Goal: Task Accomplishment & Management: Use online tool/utility

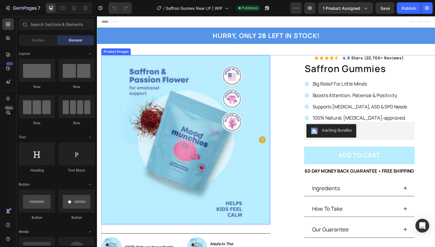
click at [231, 115] on img at bounding box center [187, 142] width 173 height 173
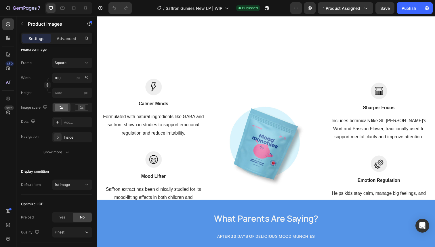
scroll to position [778, 0]
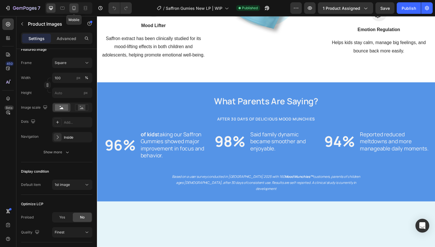
click at [74, 8] on icon at bounding box center [74, 8] width 6 height 6
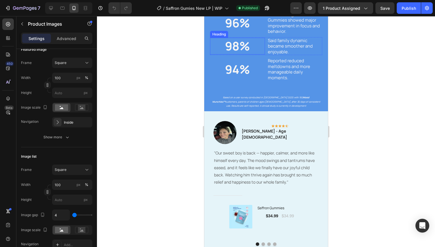
scroll to position [1018, 0]
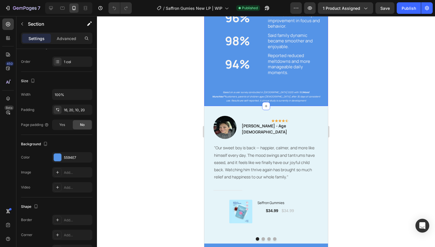
click at [209, 85] on div "What Parents Are Saying? Heading AFTER 30 DAYS OF DELICIOUS mood MUNCHies Headi…" at bounding box center [266, 35] width 124 height 140
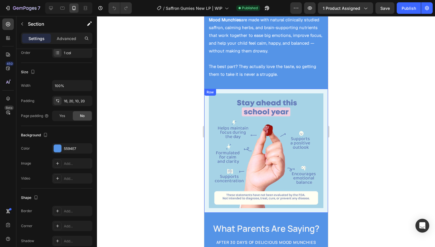
scroll to position [882, 0]
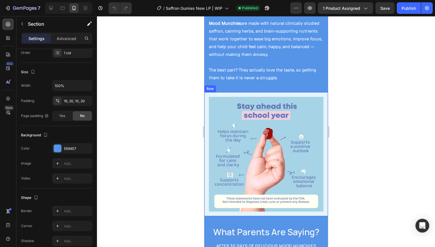
click at [206, 110] on div "Image Row 0" at bounding box center [266, 154] width 124 height 124
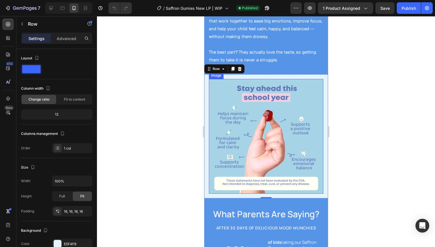
scroll to position [901, 0]
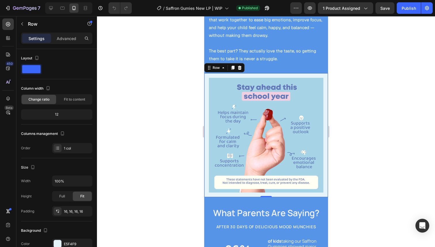
click at [205, 80] on div "Image Row 0" at bounding box center [266, 135] width 124 height 124
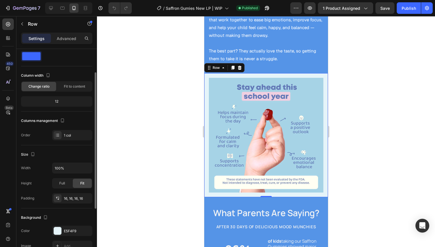
scroll to position [30, 0]
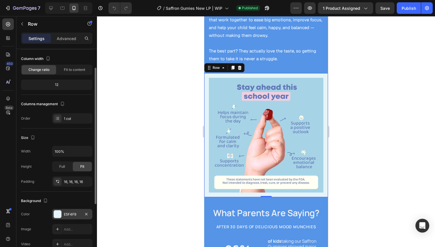
click at [57, 214] on div at bounding box center [57, 213] width 7 height 7
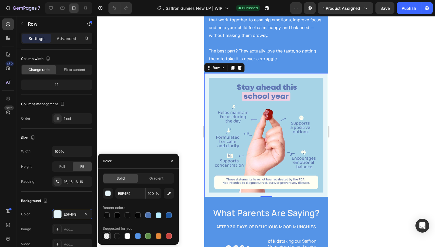
click at [107, 233] on div at bounding box center [107, 236] width 6 height 6
type input "000000"
type input "0"
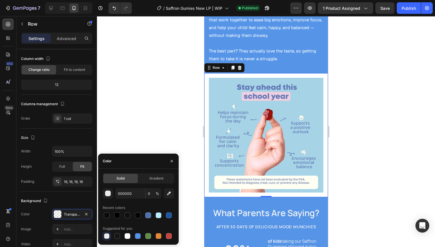
click at [123, 144] on div at bounding box center [266, 131] width 338 height 230
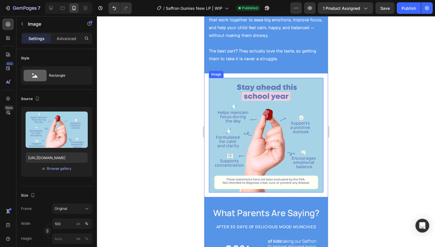
click at [238, 150] on img at bounding box center [266, 135] width 114 height 114
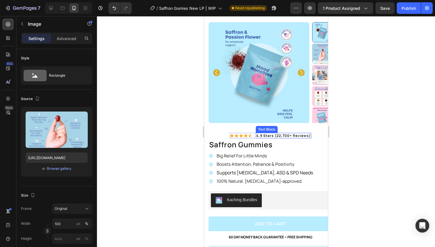
scroll to position [0, 0]
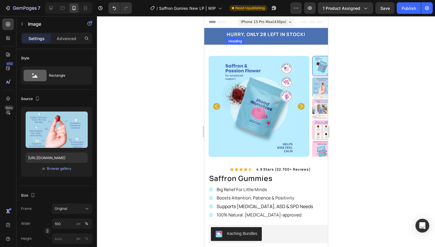
click at [285, 40] on div "HURRY, ONLY 28 LEFT IN STOCK! Heading Row" at bounding box center [265, 38] width 115 height 14
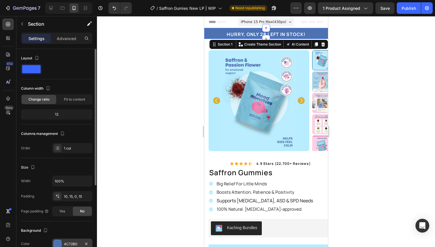
click at [58, 241] on div at bounding box center [57, 243] width 7 height 7
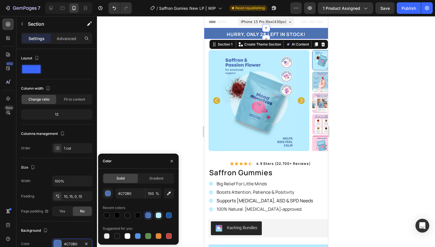
click at [161, 217] on div at bounding box center [159, 215] width 6 height 6
type input "B8ECFF"
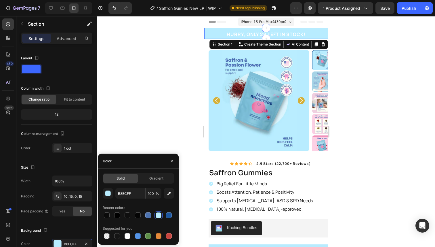
click at [162, 88] on div at bounding box center [266, 131] width 338 height 230
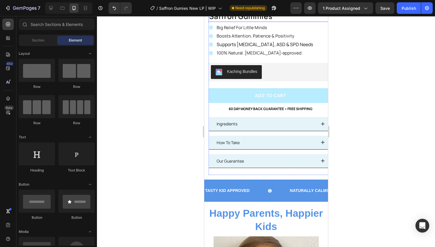
scroll to position [159, 0]
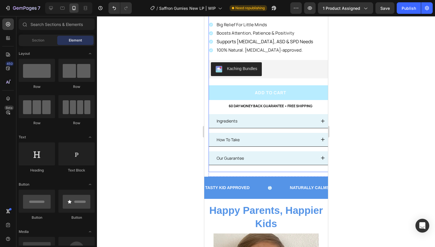
click at [240, 71] on div "Kaching Bundles" at bounding box center [242, 69] width 30 height 6
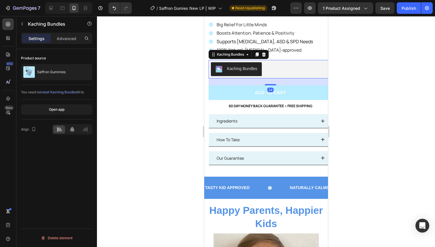
click at [68, 126] on div at bounding box center [72, 129] width 12 height 8
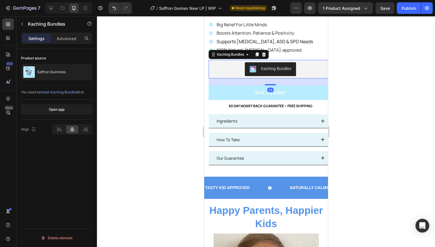
click at [127, 121] on div at bounding box center [266, 131] width 338 height 230
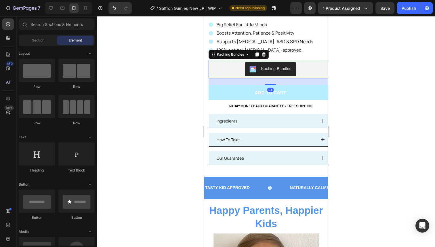
click at [233, 68] on div "Kaching Bundles" at bounding box center [270, 69] width 119 height 14
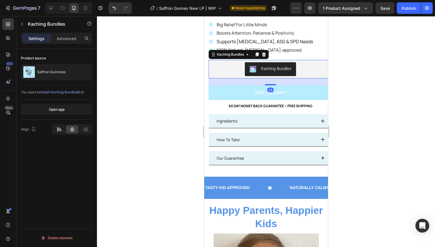
click at [57, 126] on icon at bounding box center [59, 129] width 6 height 6
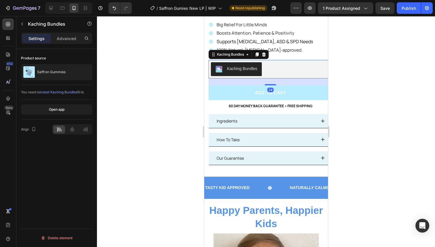
click at [152, 126] on div at bounding box center [266, 131] width 338 height 230
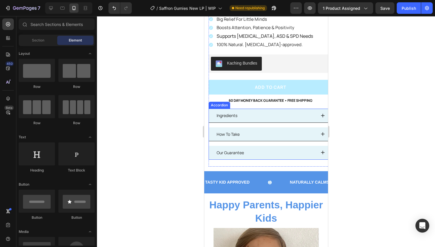
scroll to position [167, 0]
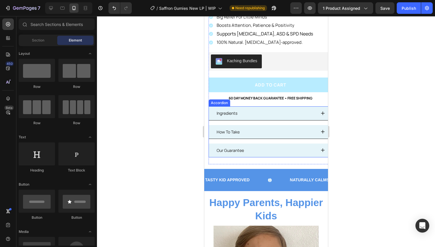
click at [264, 112] on div "Ingredients" at bounding box center [265, 112] width 100 height 9
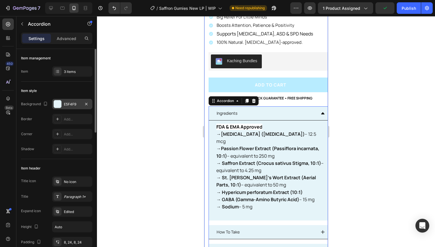
click at [58, 105] on div at bounding box center [57, 103] width 7 height 7
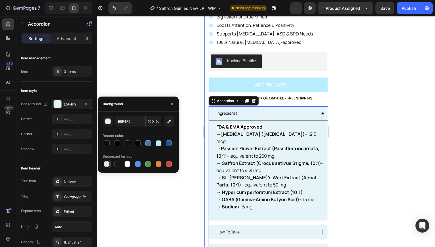
click at [106, 163] on div at bounding box center [107, 164] width 6 height 6
type input "000000"
type input "0"
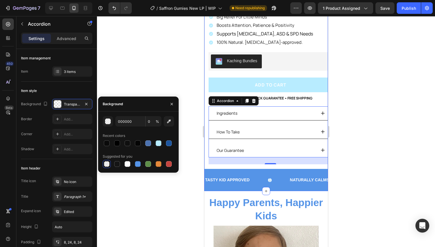
click at [182, 76] on div at bounding box center [266, 131] width 338 height 230
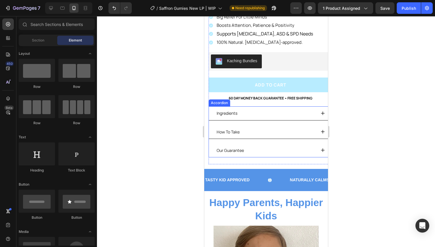
click at [267, 120] on div "Ingredients" at bounding box center [270, 113] width 123 height 14
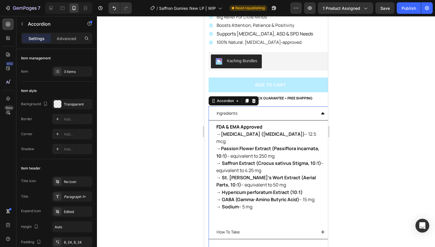
click at [267, 117] on div "Ingredients" at bounding box center [265, 112] width 100 height 9
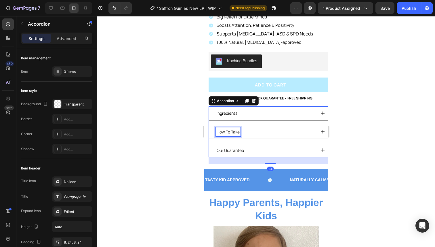
click at [238, 131] on p "How To Take" at bounding box center [227, 131] width 23 height 7
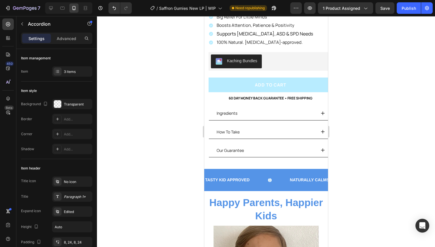
click at [255, 132] on div "How To Take" at bounding box center [265, 131] width 100 height 9
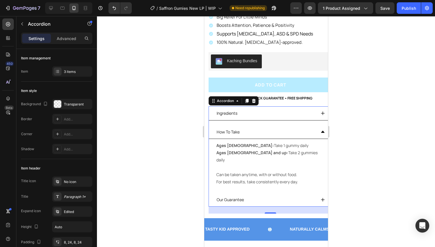
click at [255, 132] on div "How To Take" at bounding box center [265, 131] width 100 height 9
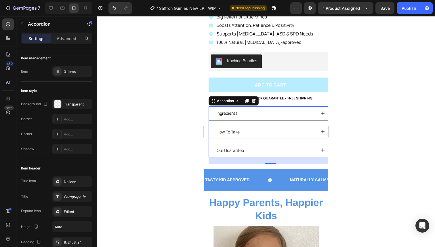
click at [248, 149] on div "Our Guarantee" at bounding box center [265, 150] width 100 height 9
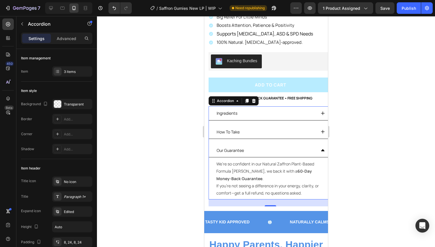
click at [244, 140] on div "Ingredients How To Take Our Guarantee We’re so confident in our Natural Zaffron…" at bounding box center [270, 152] width 124 height 93
click at [232, 142] on div "Ingredients How To Take Our Guarantee We’re so confident in our Natural Zaffron…" at bounding box center [270, 152] width 124 height 93
click at [232, 147] on p "Our Guarantee" at bounding box center [229, 149] width 27 height 7
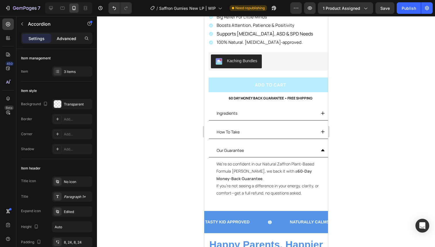
click at [69, 39] on p "Advanced" at bounding box center [67, 38] width 20 height 6
type input "100%"
type input "100"
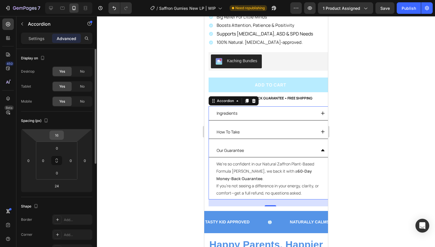
click at [58, 134] on input "16" at bounding box center [57, 135] width 12 height 9
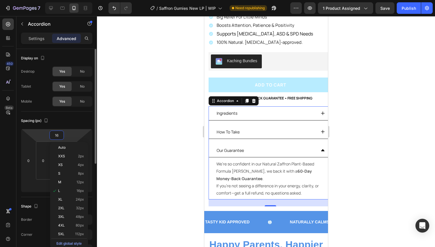
type input "0"
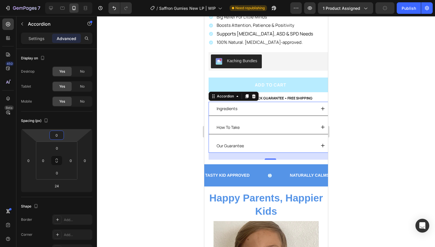
click at [137, 142] on div at bounding box center [266, 131] width 338 height 230
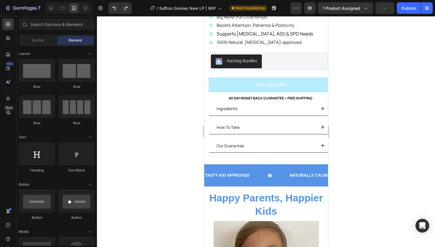
click at [168, 126] on div at bounding box center [266, 131] width 338 height 230
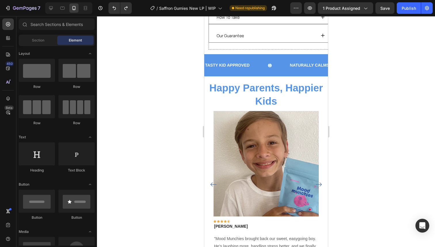
scroll to position [283, 0]
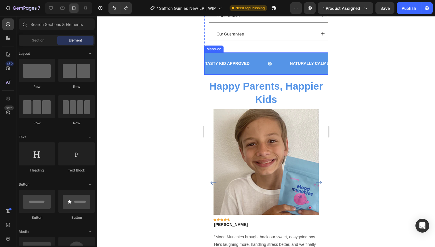
click at [261, 59] on div "TASTY KID APPROVED Text Block" at bounding box center [246, 63] width 85 height 13
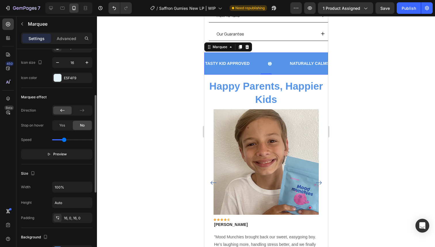
scroll to position [141, 0]
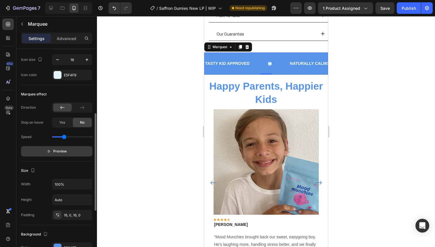
click at [52, 153] on p "Preview" at bounding box center [57, 151] width 20 height 6
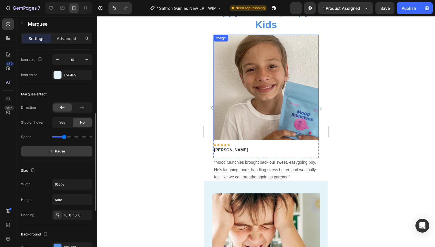
scroll to position [363, 0]
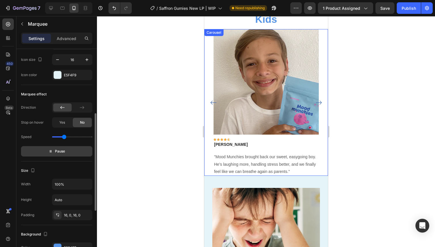
click at [321, 106] on button "Carousel Next Arrow" at bounding box center [318, 102] width 9 height 9
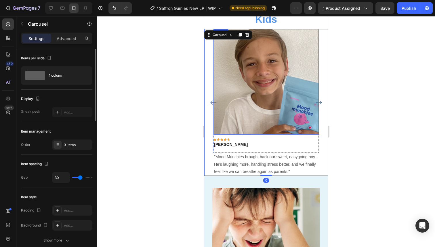
click at [283, 116] on img at bounding box center [265, 81] width 105 height 105
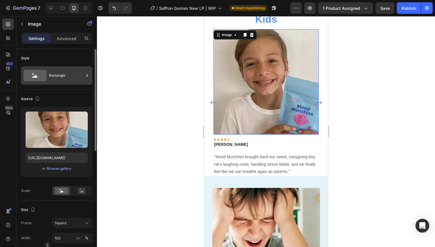
click at [54, 72] on div "Rectangle" at bounding box center [66, 75] width 35 height 13
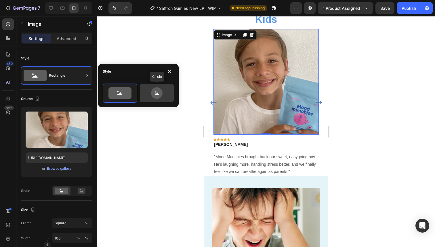
click at [163, 91] on icon at bounding box center [156, 93] width 27 height 12
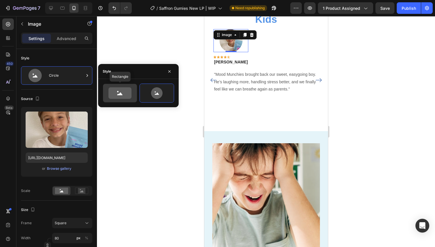
click at [129, 93] on icon at bounding box center [119, 93] width 23 height 12
type input "100"
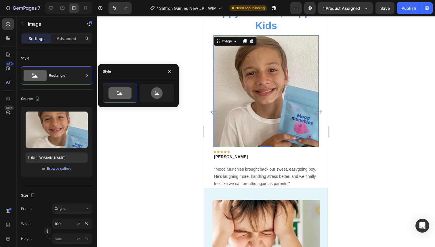
scroll to position [352, 0]
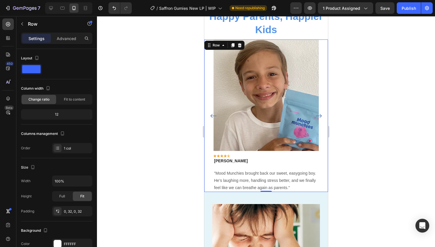
click at [322, 110] on div "Image Icon Icon Icon Icon Icon Row [PERSON_NAME] Text block Row "Mood Munchies …" at bounding box center [266, 115] width 124 height 152
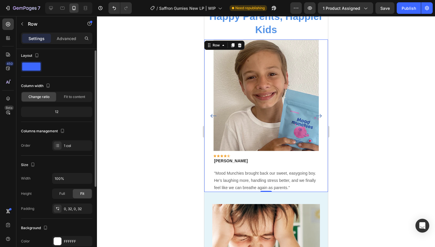
scroll to position [0, 0]
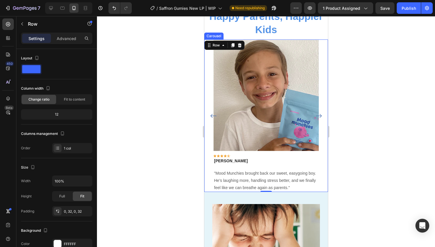
click at [213, 119] on icon "Carousel Back Arrow" at bounding box center [213, 115] width 7 height 7
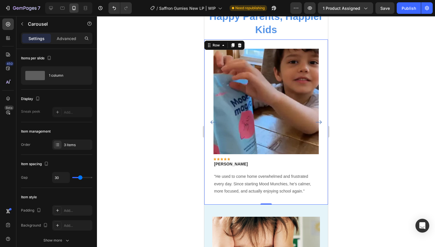
click at [209, 150] on div "Image Icon Icon Icon Icon Icon Row [PERSON_NAME] Text block Row "He used to com…" at bounding box center [266, 121] width 124 height 165
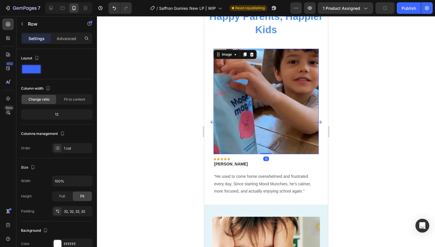
click at [226, 143] on img at bounding box center [265, 101] width 105 height 105
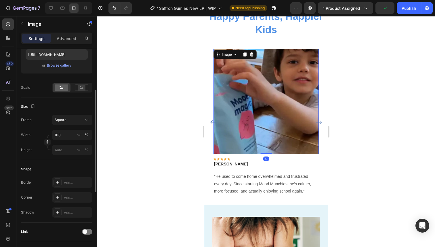
scroll to position [142, 0]
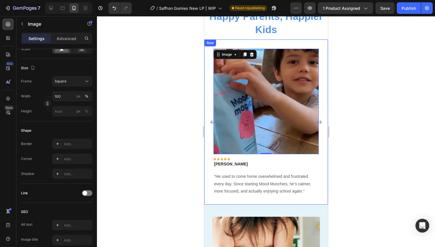
click at [209, 145] on div "Image 0 Icon Icon Icon Icon Icon Row [PERSON_NAME] Text block Row "He used to c…" at bounding box center [266, 121] width 124 height 165
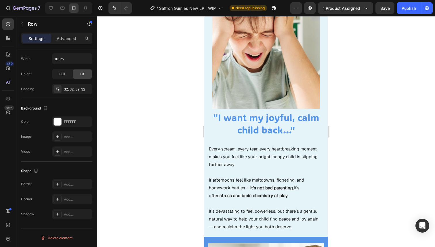
scroll to position [570, 0]
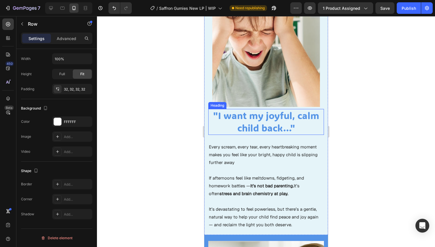
click at [220, 127] on h2 ""I want my joyful, calm child back…"" at bounding box center [266, 122] width 116 height 26
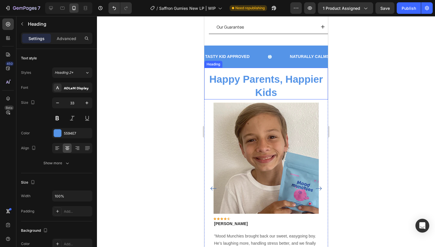
scroll to position [289, 0]
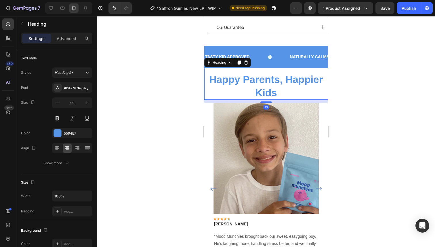
click at [261, 71] on div "Happy Parents, Happier Kids Heading 10" at bounding box center [266, 84] width 124 height 32
click at [56, 130] on div at bounding box center [57, 132] width 7 height 7
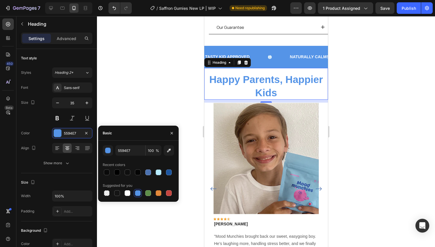
click at [104, 188] on div "Suggested for you" at bounding box center [138, 185] width 71 height 9
click at [104, 190] on div at bounding box center [106, 192] width 7 height 7
type input "000000"
type input "0"
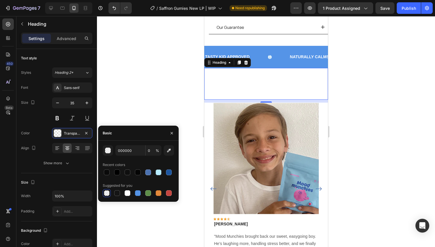
click at [136, 55] on div at bounding box center [266, 131] width 338 height 230
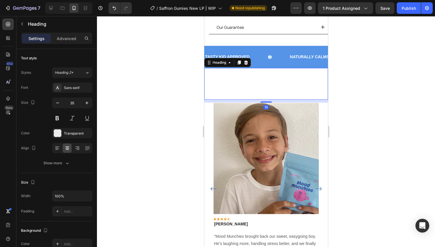
click at [269, 80] on h2 "Happy Parents, Happier Kids" at bounding box center [266, 85] width 124 height 27
click at [60, 134] on div at bounding box center [57, 132] width 7 height 7
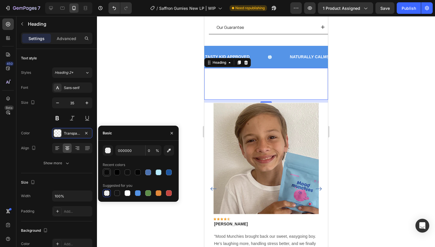
click at [108, 174] on div at bounding box center [107, 172] width 6 height 6
type input "0A0A0A"
type input "100"
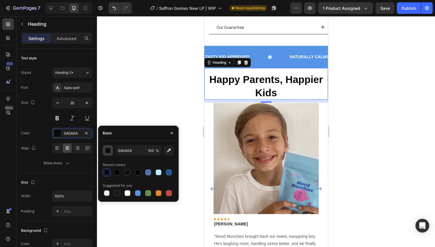
click at [110, 150] on div "button" at bounding box center [108, 151] width 6 height 6
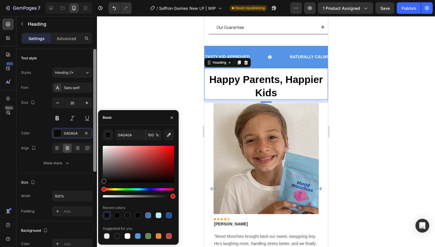
drag, startPoint x: 119, startPoint y: 173, endPoint x: 97, endPoint y: 193, distance: 29.3
click at [97, 193] on div "450 Beta Sections(18) Elements(84) Section Element Hero Section Product Detail …" at bounding box center [48, 131] width 97 height 230
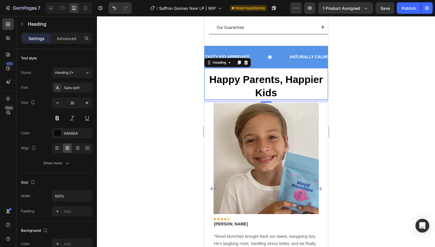
click at [152, 71] on div at bounding box center [266, 131] width 338 height 230
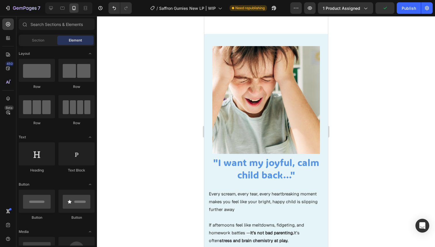
scroll to position [533, 0]
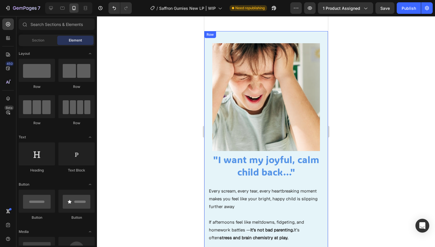
click at [205, 163] on div "Image "I want my joyful, calm child back…" Heading Every scream, every tear, ev…" at bounding box center [266, 154] width 124 height 247
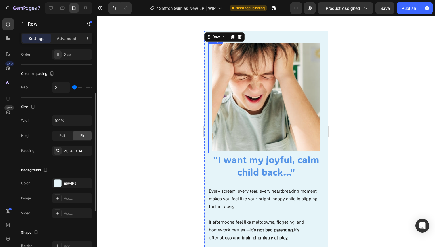
scroll to position [526, 0]
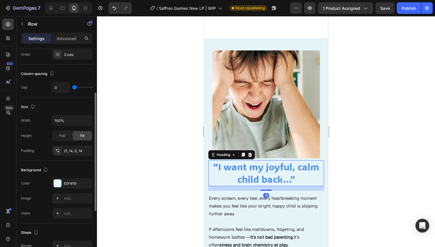
click at [251, 166] on h2 ""I want my joyful, calm child back…"" at bounding box center [266, 173] width 116 height 26
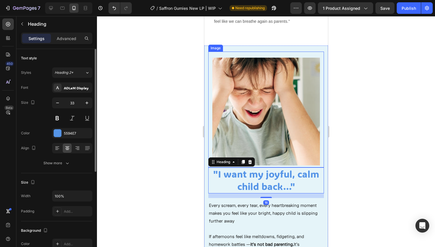
scroll to position [520, 0]
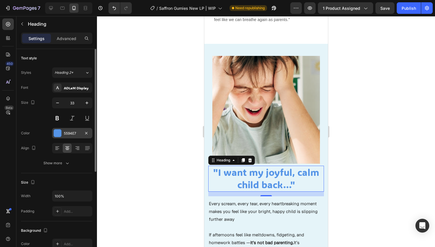
click at [68, 131] on div "5594E7" at bounding box center [72, 133] width 17 height 5
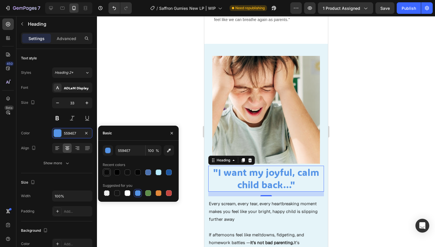
click at [107, 173] on div at bounding box center [107, 172] width 6 height 6
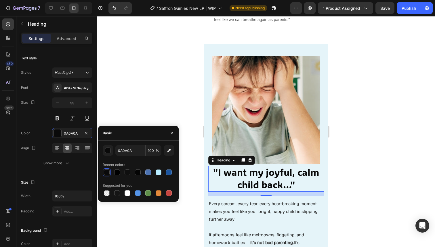
click at [108, 143] on div "0A0A0A 100 % Recent colors Suggested for you" at bounding box center [138, 170] width 81 height 61
click at [108, 150] on div "button" at bounding box center [108, 151] width 6 height 6
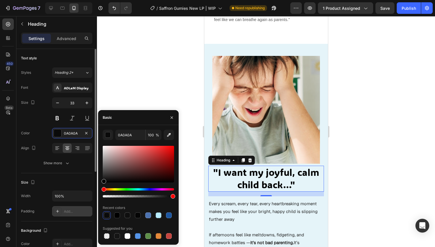
drag, startPoint x: 107, startPoint y: 174, endPoint x: 73, endPoint y: 212, distance: 50.5
click at [73, 212] on div "450 Beta Sections(18) Elements(84) Section Element Hero Section Product Detail …" at bounding box center [48, 131] width 97 height 230
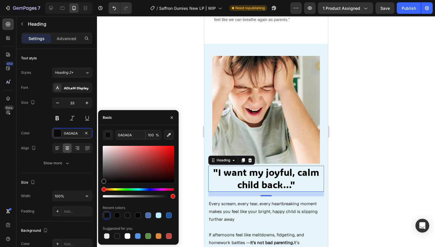
type input "000000"
click at [125, 72] on div at bounding box center [266, 131] width 338 height 230
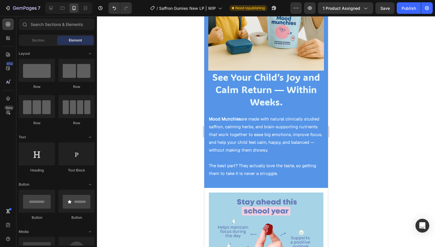
scroll to position [856, 0]
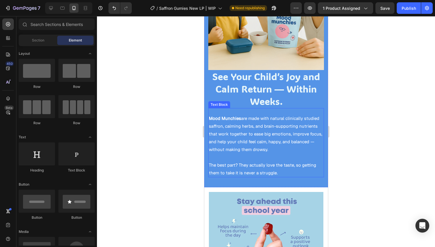
click at [210, 109] on div "Mood Munchies are made with natural clinically studied saffron, calming herbs, …" at bounding box center [266, 142] width 116 height 69
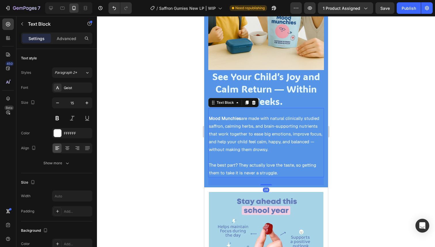
click at [208, 102] on div "Text Block" at bounding box center [233, 102] width 50 height 9
click at [206, 101] on div "Image See Your Child’s Joy and Calm Return — Within Weeks. Heading Mood Munchie…" at bounding box center [266, 67] width 124 height 239
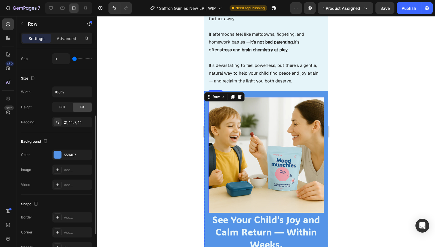
scroll to position [112, 0]
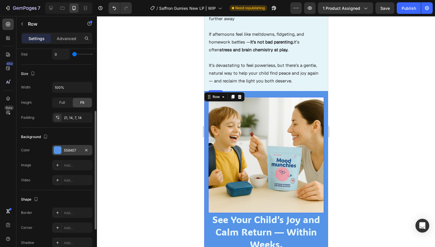
click at [58, 153] on div at bounding box center [57, 149] width 7 height 7
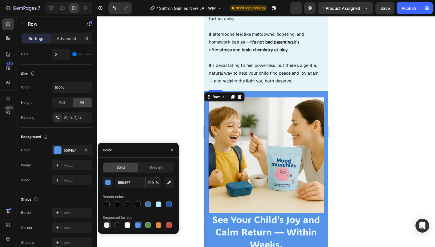
click at [105, 226] on div at bounding box center [107, 225] width 6 height 6
type input "000000"
type input "0"
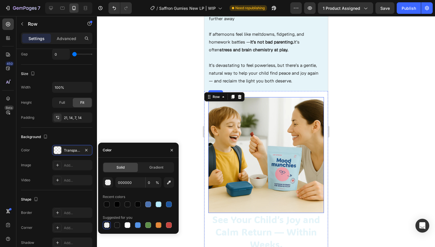
click at [135, 95] on div at bounding box center [266, 131] width 338 height 230
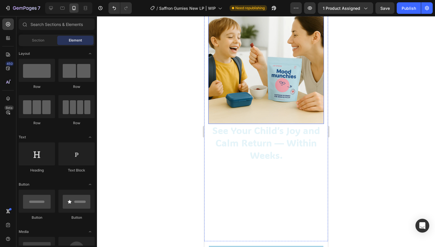
scroll to position [803, 0]
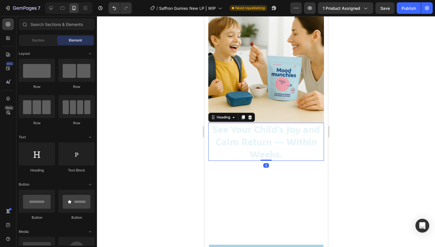
click at [247, 144] on h2 "See Your Child’s Joy and Calm Return — Within Weeks." at bounding box center [266, 142] width 116 height 38
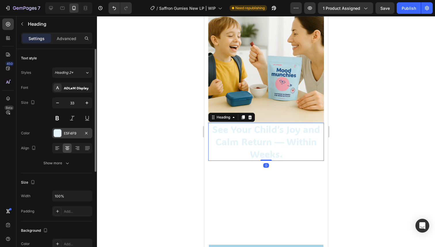
click at [58, 130] on div at bounding box center [57, 132] width 7 height 7
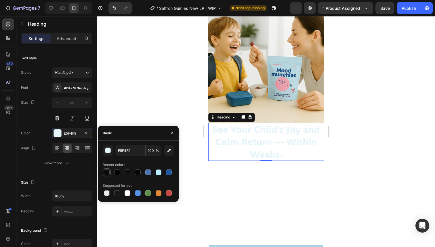
click at [105, 171] on div at bounding box center [107, 172] width 6 height 6
type input "0A0A0A"
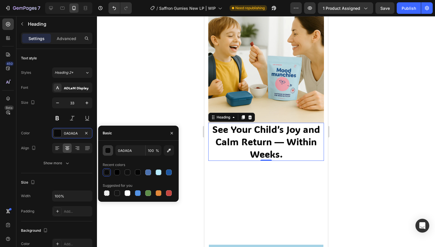
click at [107, 150] on div "button" at bounding box center [108, 151] width 6 height 6
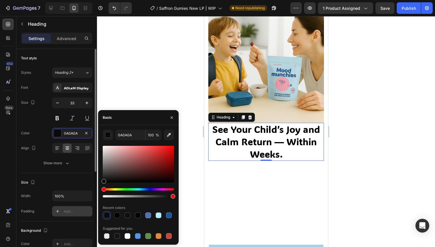
drag, startPoint x: 107, startPoint y: 177, endPoint x: 57, endPoint y: 207, distance: 58.7
click at [57, 207] on div "450 Beta Sections(18) Elements(84) Section Element Hero Section Product Detail …" at bounding box center [48, 131] width 97 height 230
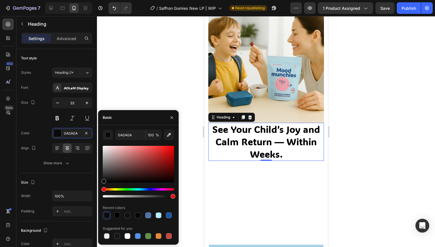
click at [153, 40] on div at bounding box center [266, 131] width 338 height 230
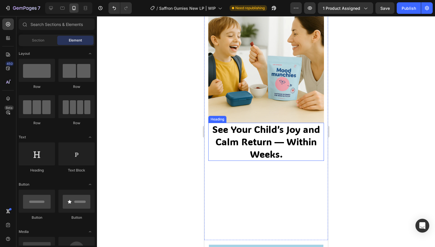
click at [266, 127] on h2 "See Your Child’s Joy and Calm Return — Within Weeks." at bounding box center [266, 142] width 116 height 38
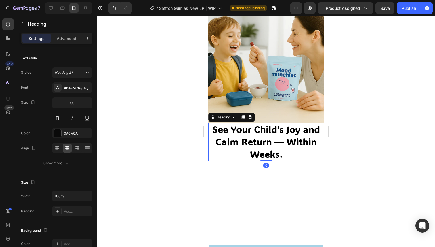
click at [266, 127] on h2 "See Your Child’s Joy and Calm Return — Within Weeks." at bounding box center [266, 142] width 116 height 38
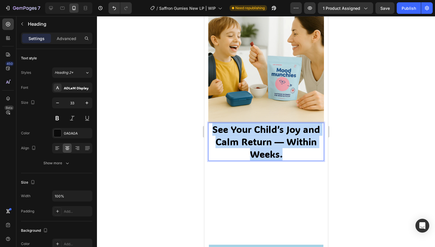
click at [266, 127] on p "See Your Child’s Joy and Calm Return — Within Weeks." at bounding box center [266, 141] width 114 height 37
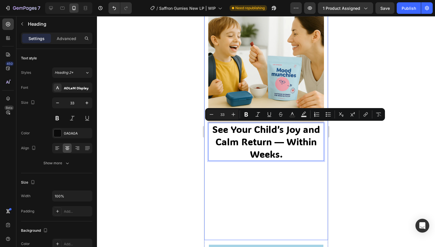
click at [187, 156] on div at bounding box center [266, 131] width 338 height 230
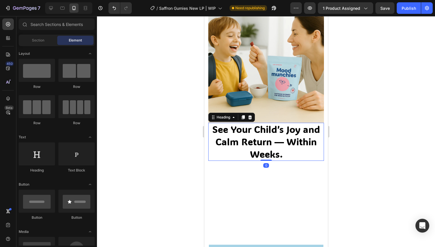
click at [256, 159] on p "See Your Child’s Joy and Calm Return — Within Weeks." at bounding box center [266, 141] width 114 height 37
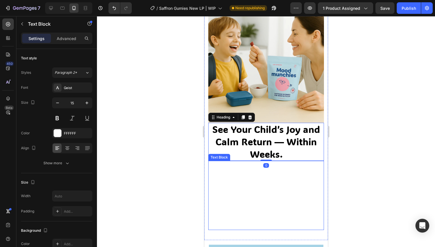
click at [253, 179] on p "Mood Munchies are made with natural clinically studied saffron, calming herbs, …" at bounding box center [266, 186] width 114 height 39
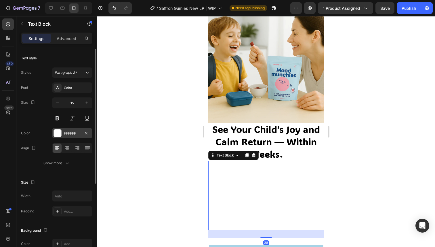
click at [57, 132] on div at bounding box center [57, 132] width 7 height 7
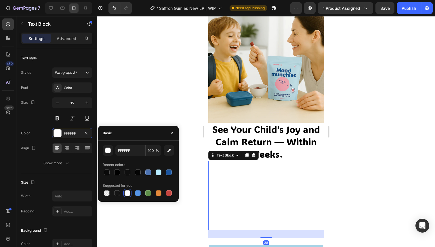
click at [100, 170] on div "FFFFFF 100 % Recent colors Suggested for you" at bounding box center [138, 171] width 81 height 52
click at [107, 170] on div at bounding box center [107, 172] width 6 height 6
type input "0A0A0A"
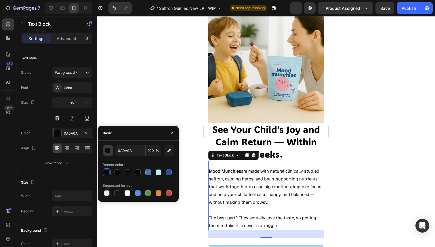
click at [111, 147] on button "button" at bounding box center [108, 150] width 10 height 10
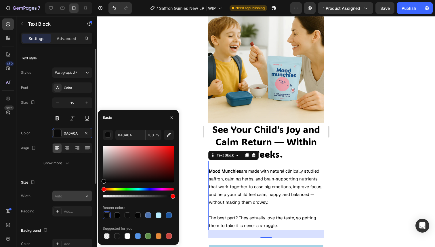
drag, startPoint x: 111, startPoint y: 161, endPoint x: 83, endPoint y: 201, distance: 48.0
click at [84, 201] on div "450 Beta Sections(18) Elements(84) Section Element Hero Section Product Detail …" at bounding box center [48, 131] width 97 height 230
click at [119, 58] on div at bounding box center [266, 131] width 338 height 230
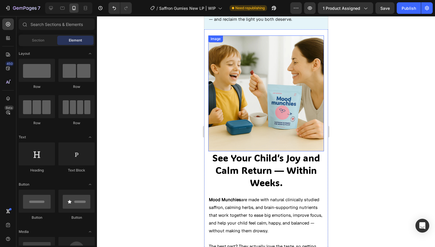
scroll to position [774, 0]
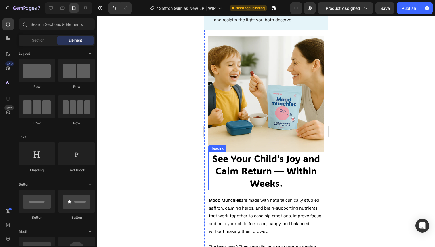
click at [253, 162] on p "See Your Child’s Joy and Calm Return — Within Weeks." at bounding box center [266, 170] width 114 height 37
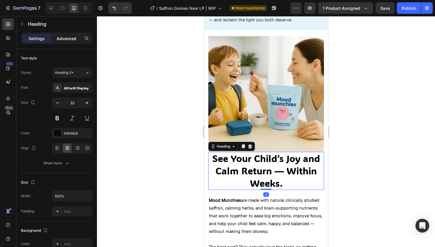
click at [68, 33] on div "Settings Advanced" at bounding box center [56, 39] width 71 height 12
click at [68, 38] on p "Advanced" at bounding box center [67, 38] width 20 height 6
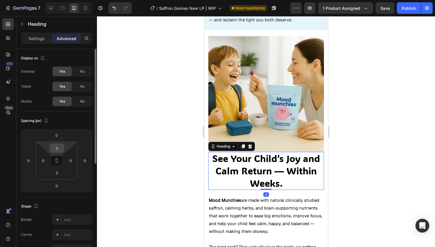
click at [53, 150] on input "0" at bounding box center [57, 148] width 12 height 9
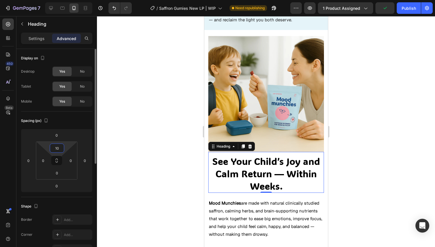
type input "1"
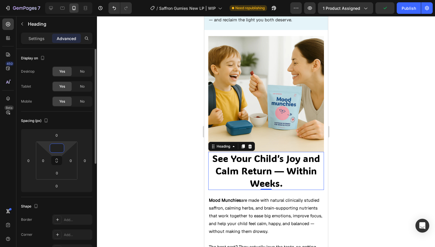
type input "5"
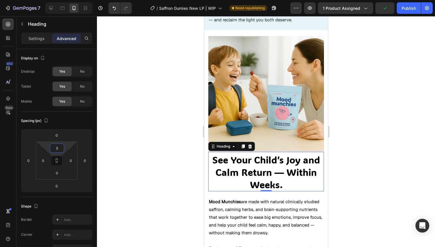
drag, startPoint x: 53, startPoint y: 150, endPoint x: 157, endPoint y: 153, distance: 104.2
click at [157, 0] on div "7 / Saffron Gumies New LP | WIP Need republishing Preview 1 product assigned Pu…" at bounding box center [217, 0] width 435 height 0
click at [142, 108] on div at bounding box center [266, 131] width 338 height 230
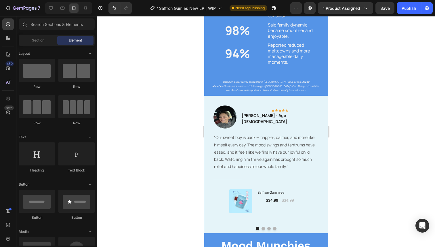
scroll to position [1215, 0]
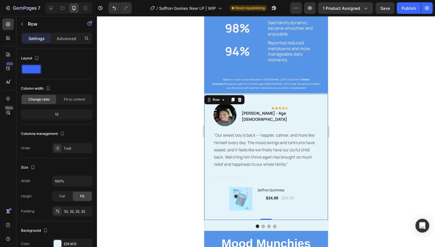
click at [225, 123] on div "Image Icon Icon Icon Icon Icon Row [PERSON_NAME] - Age [DEMOGRAPHIC_DATA] Text …" at bounding box center [265, 156] width 105 height 107
click at [236, 124] on div at bounding box center [224, 114] width 23 height 23
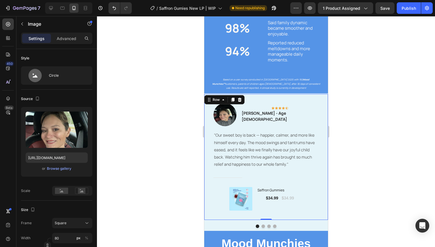
click at [215, 113] on div "Image Icon Icon Icon Icon Icon Row [PERSON_NAME] - Age [DEMOGRAPHIC_DATA] Text …" at bounding box center [265, 156] width 105 height 107
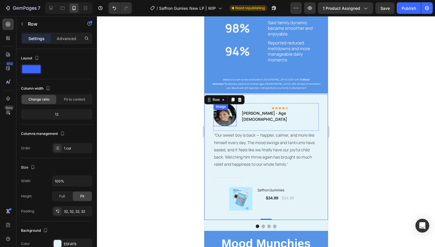
click at [236, 119] on img at bounding box center [224, 114] width 23 height 23
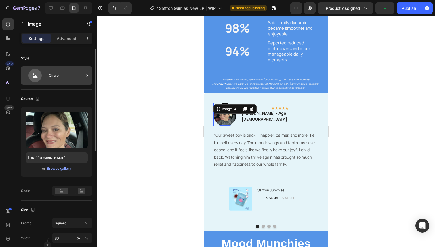
click at [53, 77] on div "Circle" at bounding box center [66, 75] width 35 height 13
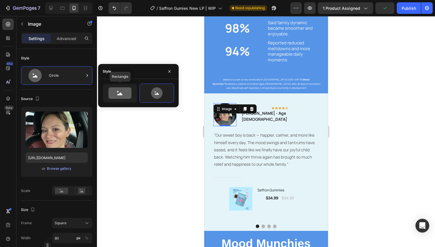
click at [135, 103] on div "Rectangle" at bounding box center [138, 93] width 81 height 28
click at [113, 89] on icon at bounding box center [119, 93] width 23 height 12
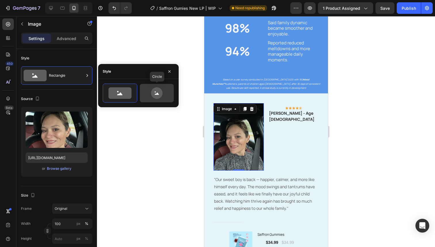
click at [164, 94] on icon at bounding box center [156, 93] width 27 height 12
type input "80"
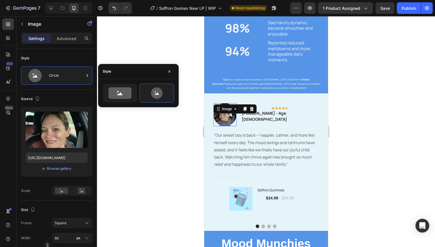
click at [173, 148] on div at bounding box center [266, 131] width 338 height 230
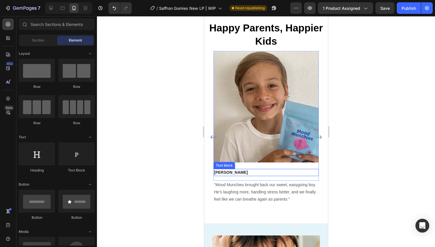
scroll to position [339, 0]
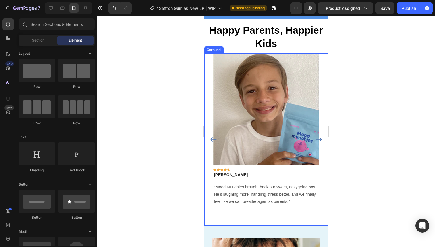
click at [322, 135] on button "Carousel Next Arrow" at bounding box center [318, 139] width 9 height 9
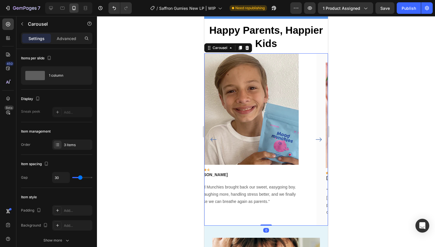
click at [322, 126] on div "Image Icon Icon Icon Icon Icon Row [PERSON_NAME] Text block Row "Mood Munchies …" at bounding box center [266, 139] width 124 height 172
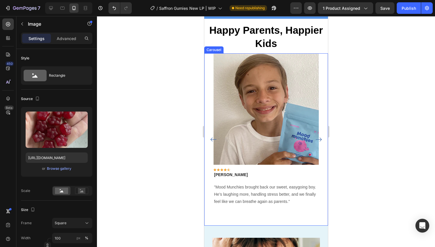
click at [318, 136] on icon "Carousel Next Arrow" at bounding box center [318, 139] width 7 height 7
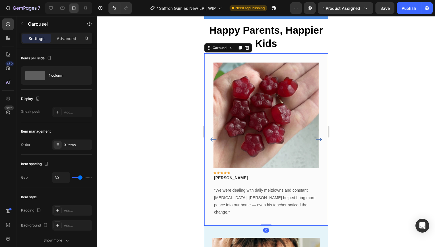
click at [318, 136] on icon "Carousel Next Arrow" at bounding box center [318, 139] width 7 height 7
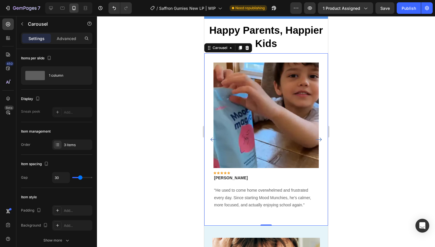
click at [318, 136] on icon "Carousel Next Arrow" at bounding box center [318, 139] width 7 height 7
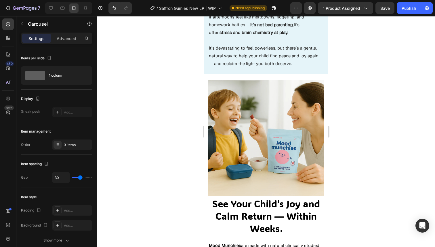
scroll to position [731, 0]
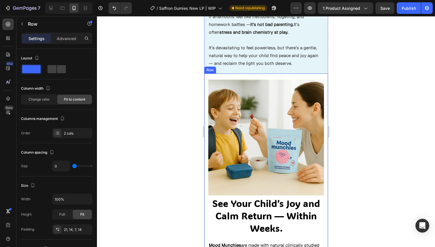
click at [273, 74] on div "Image See Your Child’s Joy and Calm Return — Within Weeks. Heading Mood Munchie…" at bounding box center [266, 193] width 124 height 240
click at [264, 73] on div "Every scream, every tear, every heartbreaking moment makes you feel like your b…" at bounding box center [266, 25] width 116 height 95
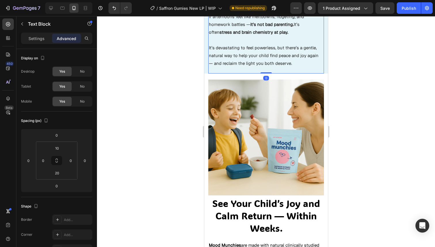
click at [347, 77] on div at bounding box center [266, 131] width 338 height 230
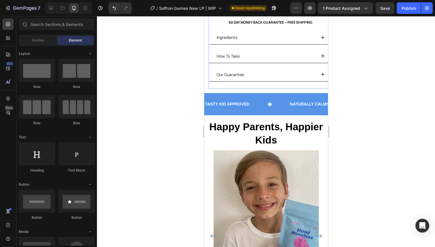
scroll to position [243, 0]
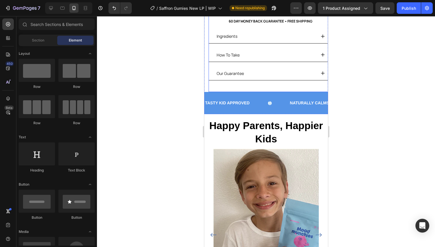
click at [254, 95] on div "TASTY KID APPROVED Text Block NATURALLY CALMS Text Block IMPROVE FOCUS Text Blo…" at bounding box center [266, 103] width 124 height 22
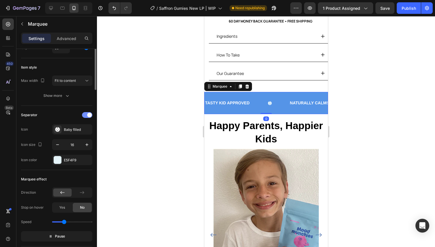
scroll to position [57, 0]
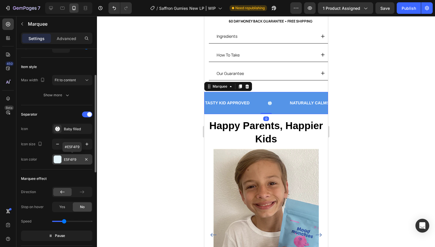
click at [74, 160] on div "E5F4F9" at bounding box center [72, 159] width 17 height 5
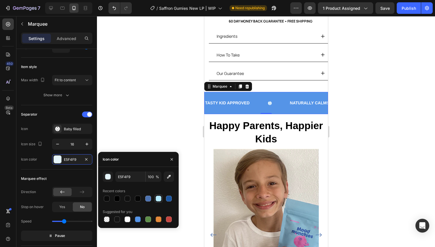
click at [159, 201] on div at bounding box center [159, 198] width 6 height 6
type input "B8ECFF"
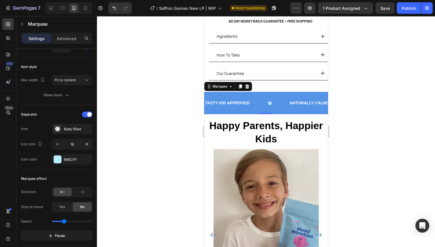
click at [152, 89] on div at bounding box center [266, 131] width 338 height 230
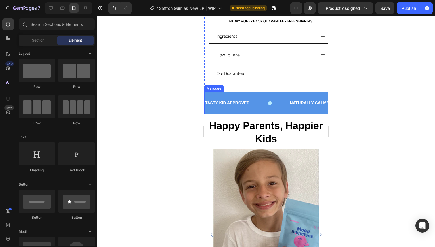
click at [270, 102] on icon at bounding box center [270, 103] width 4 height 4
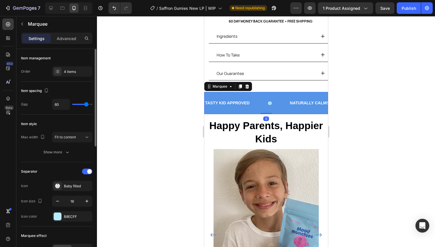
click at [58, 221] on div "Separator Icon Baby filled Icon size 16 Icon color B8ECFF" at bounding box center [56, 194] width 71 height 64
click at [58, 220] on div "B8ECFF" at bounding box center [72, 216] width 40 height 10
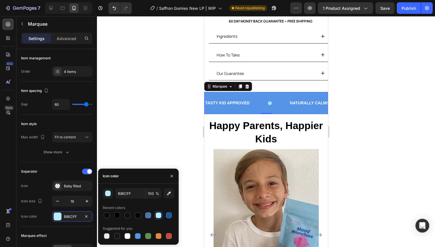
type input "E5F4F9"
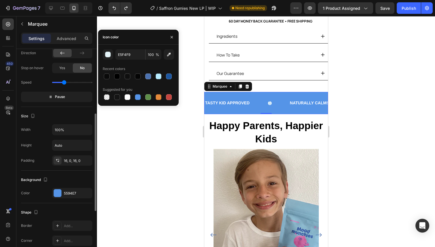
scroll to position [218, 0]
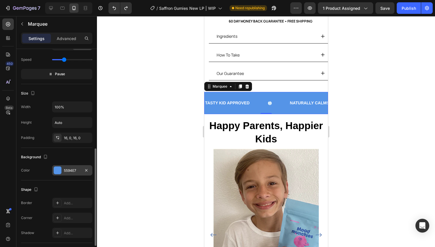
click at [72, 171] on div "5594E7" at bounding box center [72, 170] width 17 height 5
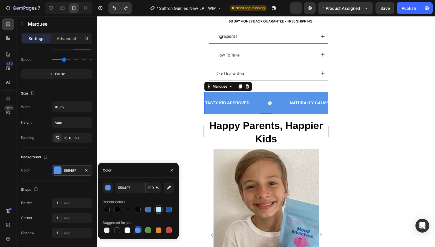
click at [157, 209] on div at bounding box center [159, 209] width 6 height 6
type input "B8ECFF"
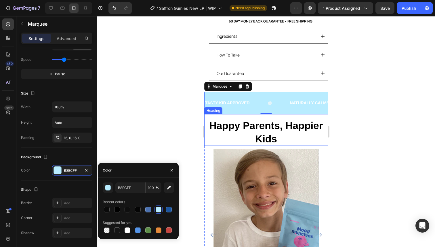
click at [150, 133] on div at bounding box center [266, 131] width 338 height 230
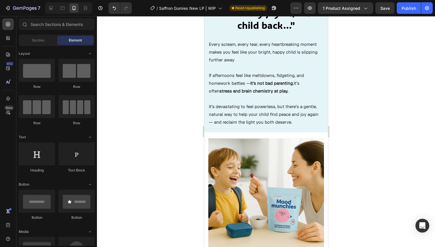
scroll to position [705, 0]
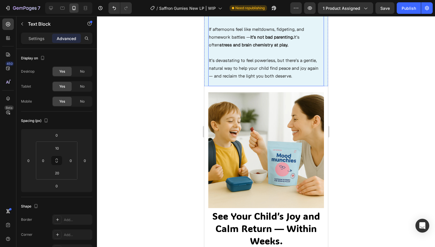
click at [270, 84] on div "Every scream, every tear, every heartbreaking moment makes you feel like your b…" at bounding box center [266, 38] width 116 height 95
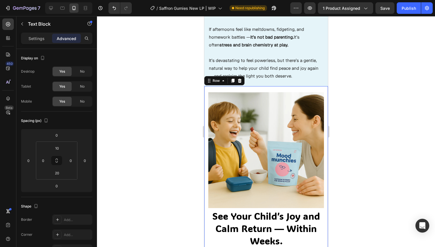
click at [267, 86] on div "Image See Your Child’s Joy and Calm Return — Within Weeks. Heading Mood Munchie…" at bounding box center [266, 206] width 124 height 240
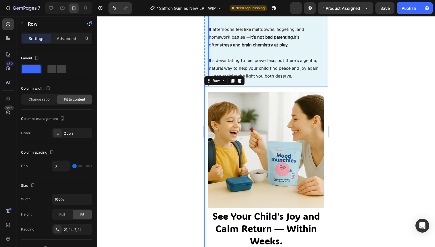
click at [267, 85] on div "Every scream, every tear, every heartbreaking moment makes you feel like your b…" at bounding box center [266, 38] width 116 height 95
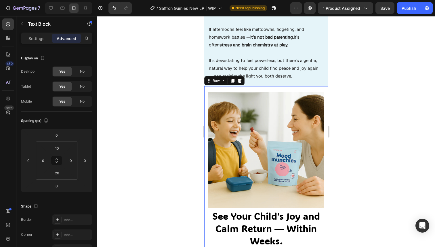
click at [264, 87] on div "Image See Your Child’s Joy and Calm Return — Within Weeks. Heading Mood Munchie…" at bounding box center [266, 206] width 124 height 240
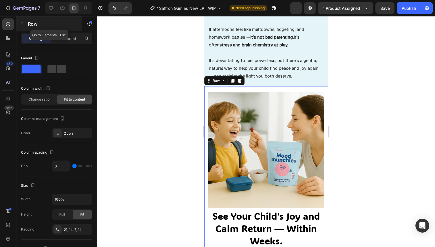
click at [30, 19] on div "Row" at bounding box center [49, 23] width 66 height 15
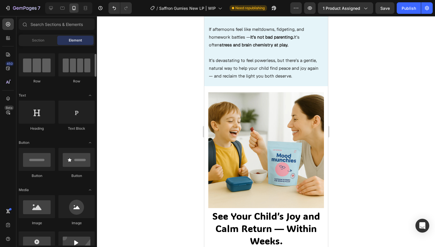
scroll to position [67, 0]
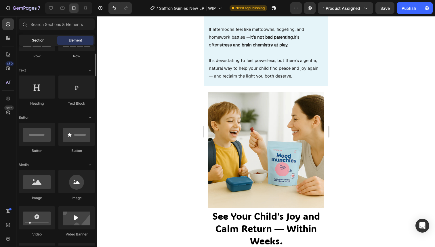
click at [37, 43] on div "Section" at bounding box center [38, 40] width 36 height 9
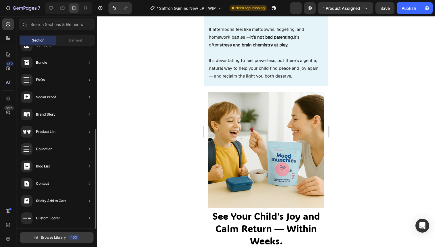
click at [68, 237] on div "450" at bounding box center [73, 237] width 11 height 6
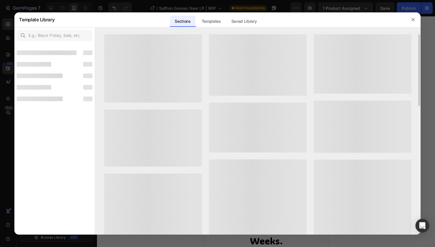
scroll to position [145, 0]
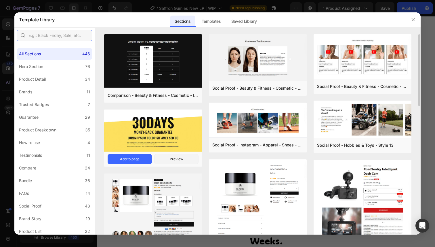
click at [71, 33] on input "text" at bounding box center [55, 36] width 76 height 12
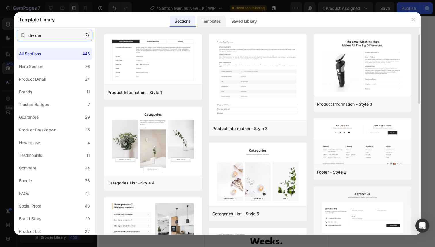
type input "divider"
click at [207, 18] on div "Templates" at bounding box center [211, 22] width 28 height 12
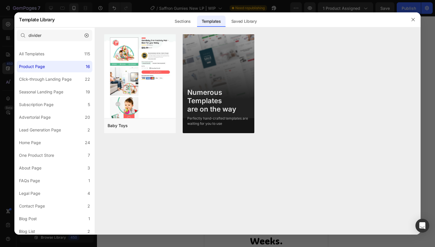
click at [175, 4] on div at bounding box center [217, 123] width 435 height 247
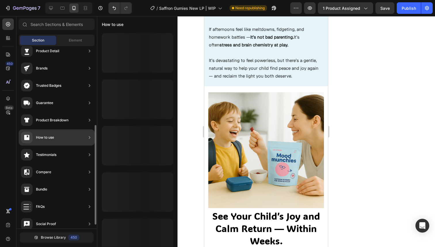
scroll to position [0, 0]
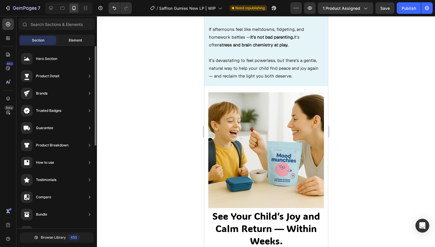
click at [75, 42] on span "Element" at bounding box center [75, 40] width 13 height 5
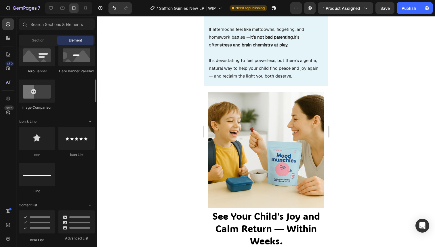
scroll to position [289, 0]
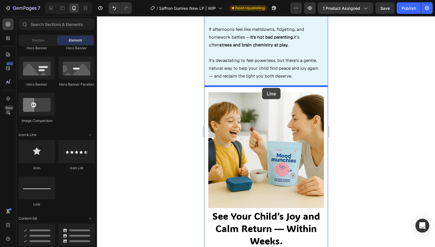
drag, startPoint x: 298, startPoint y: 187, endPoint x: 262, endPoint y: 88, distance: 105.7
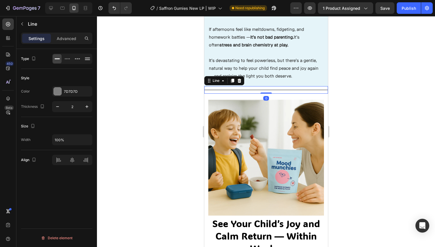
click at [342, 70] on div at bounding box center [266, 131] width 338 height 230
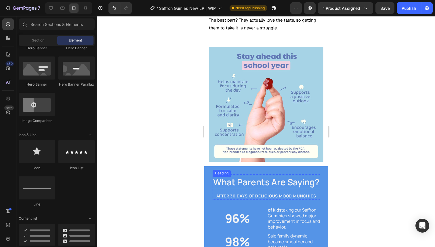
scroll to position [997, 0]
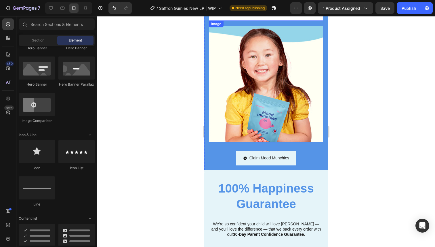
click at [246, 88] on img at bounding box center [266, 84] width 114 height 116
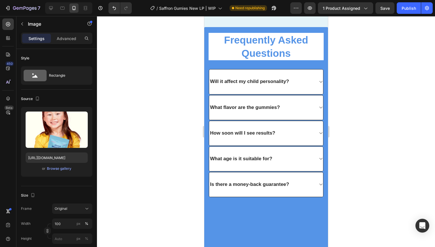
scroll to position [1724, 0]
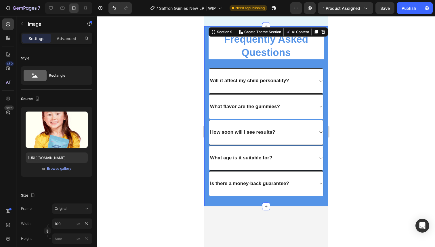
click at [205, 66] on div "Frequently Asked Questions Heading Will it affect my child personality? What fl…" at bounding box center [266, 115] width 124 height 179
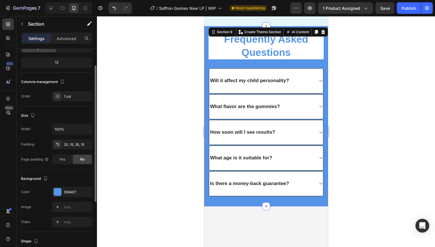
scroll to position [54, 0]
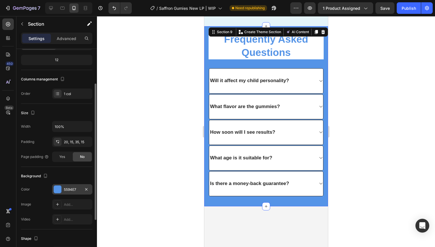
click at [60, 189] on div at bounding box center [57, 188] width 7 height 7
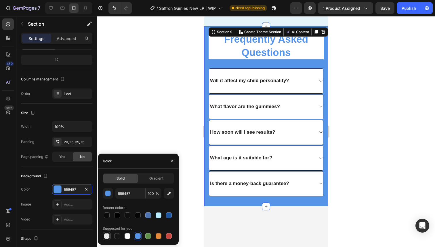
click at [108, 236] on div at bounding box center [107, 236] width 6 height 6
type input "000000"
type input "0"
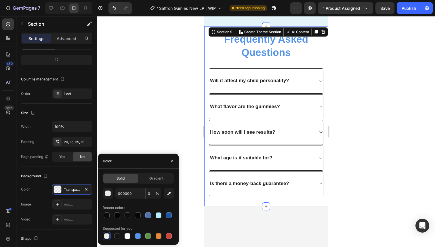
click at [154, 39] on div at bounding box center [266, 131] width 338 height 230
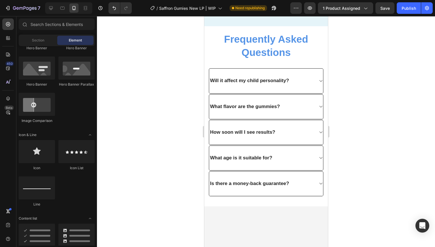
click at [272, 42] on h2 "Frequently Asked Questions" at bounding box center [265, 45] width 115 height 27
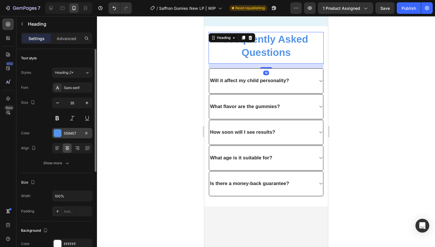
click at [58, 129] on div at bounding box center [57, 132] width 7 height 7
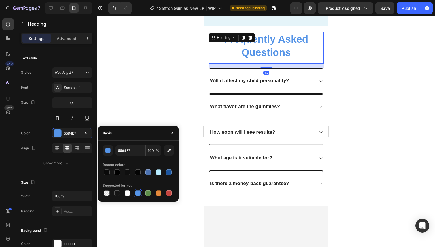
click at [123, 170] on div at bounding box center [138, 172] width 71 height 8
click at [120, 170] on div at bounding box center [117, 172] width 7 height 7
type input "000000"
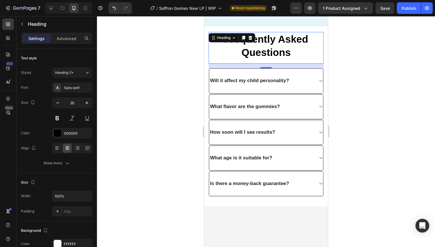
click at [132, 87] on div at bounding box center [266, 131] width 338 height 230
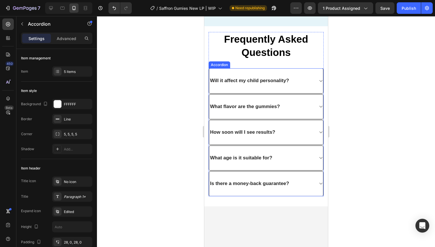
click at [223, 69] on div "Will it affect my child personality?" at bounding box center [266, 80] width 114 height 24
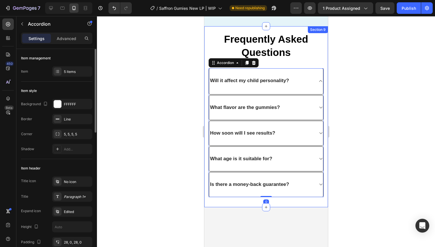
click at [63, 125] on div "Background FFFFFF Border Line Corner 5, 5, 5, 5 Shadow Add..." at bounding box center [56, 126] width 71 height 55
click at [86, 119] on icon "button" at bounding box center [86, 118] width 2 height 2
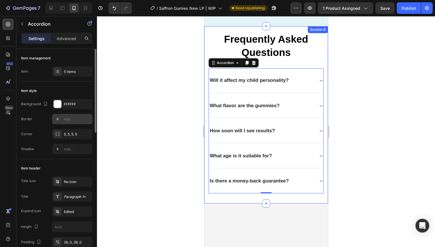
click at [148, 83] on div at bounding box center [266, 131] width 338 height 230
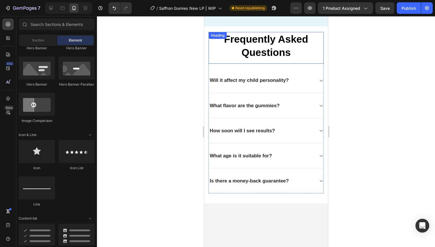
click at [265, 68] on div "Frequently Asked Questions Heading Will it affect my child personality? What fl…" at bounding box center [265, 112] width 115 height 161
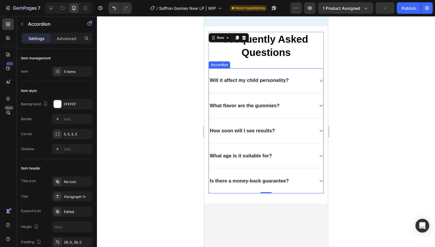
click at [236, 79] on p "Will it affect my child personality?" at bounding box center [248, 80] width 79 height 6
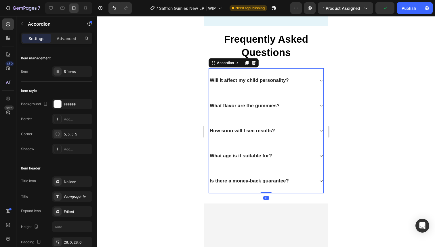
click at [241, 74] on div "Will it affect my child personality?" at bounding box center [266, 80] width 114 height 24
click at [63, 39] on p "Advanced" at bounding box center [67, 38] width 20 height 6
type input "100%"
type input "100"
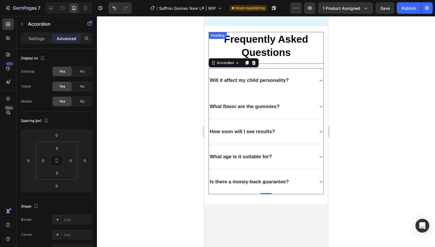
click at [257, 51] on h2 "Frequently Asked Questions" at bounding box center [265, 45] width 115 height 27
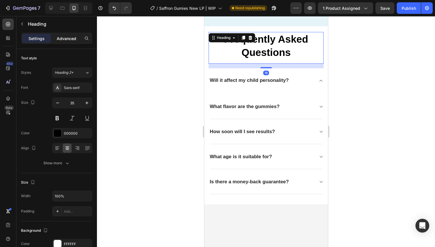
click at [67, 36] on p "Advanced" at bounding box center [67, 38] width 20 height 6
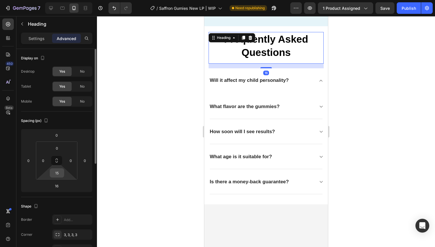
click at [56, 172] on input "15" at bounding box center [57, 172] width 12 height 9
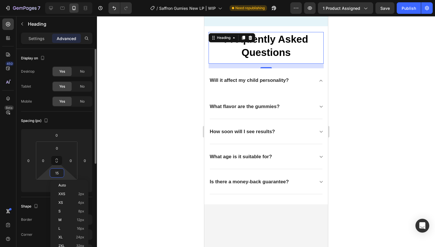
type input "0"
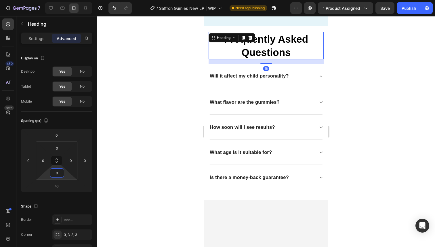
click at [157, 122] on div at bounding box center [266, 131] width 338 height 230
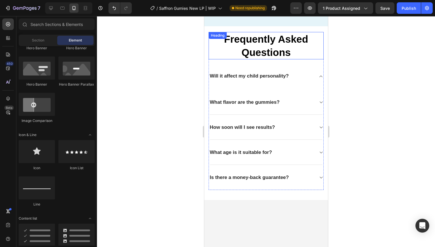
click at [252, 46] on h2 "Frequently Asked Questions" at bounding box center [265, 45] width 115 height 27
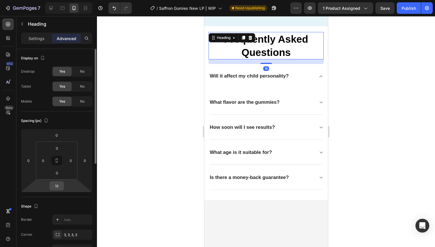
click at [59, 187] on input "16" at bounding box center [57, 185] width 12 height 9
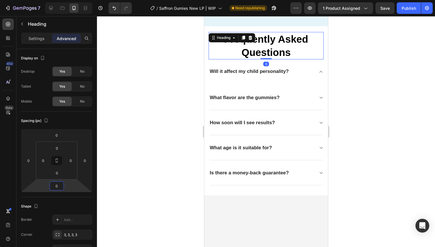
type input "0"
click at [190, 101] on div at bounding box center [266, 131] width 338 height 230
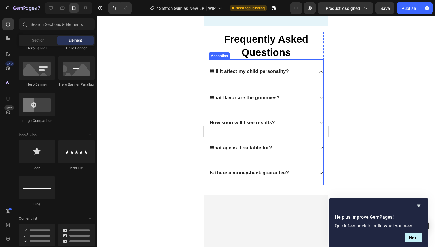
click at [270, 82] on div "Will it affect my child personality?" at bounding box center [266, 71] width 114 height 24
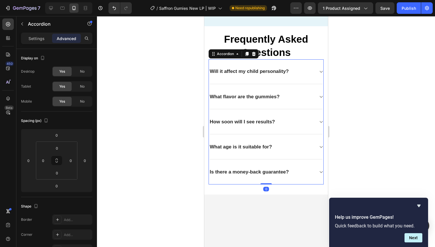
click at [182, 87] on div at bounding box center [266, 131] width 338 height 230
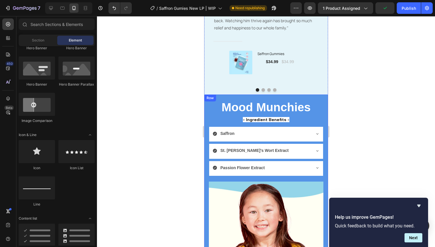
scroll to position [1345, 0]
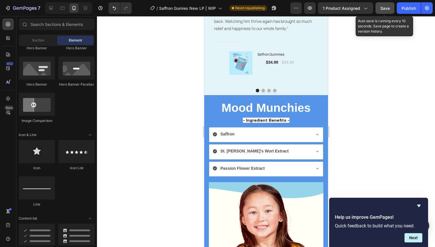
click at [383, 10] on span "Save" at bounding box center [384, 8] width 9 height 5
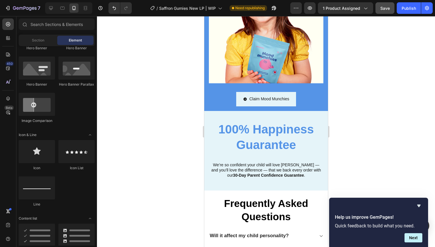
scroll to position [1565, 0]
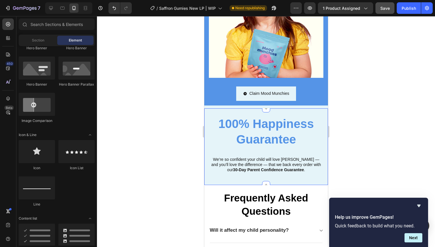
click at [305, 109] on div "100% Happiness Guarantee Heading We’re so confident your child will love [PERSO…" at bounding box center [266, 146] width 124 height 77
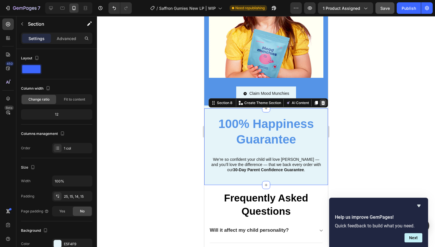
click at [319, 102] on div at bounding box center [322, 102] width 7 height 7
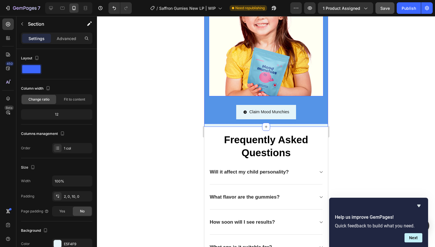
scroll to position [1540, 0]
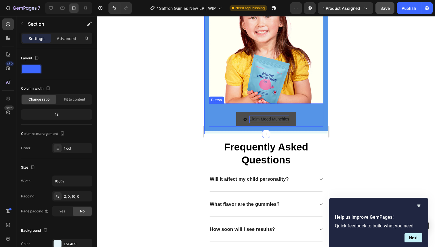
click at [284, 118] on p "Claim Mood Munchies" at bounding box center [269, 118] width 40 height 7
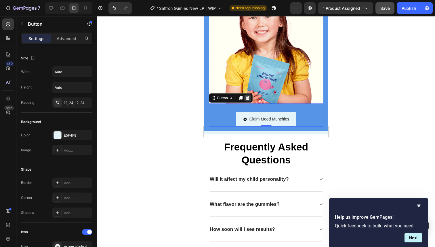
click at [245, 98] on div at bounding box center [247, 97] width 7 height 7
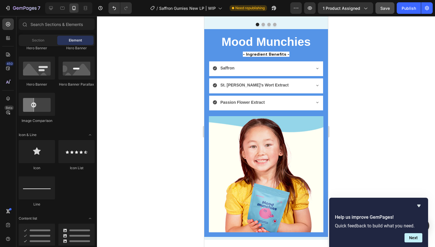
scroll to position [1390, 0]
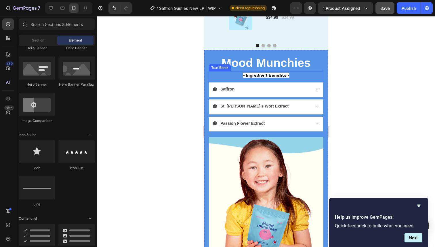
click at [218, 72] on p "- Ingredient Benefits -" at bounding box center [265, 75] width 113 height 7
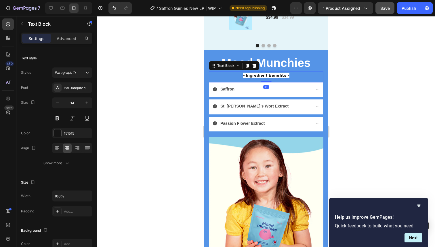
click at [205, 53] on div "Mood Munchies Heading - Ingredient Benefits - Text Block 0 [GEOGRAPHIC_DATA] St…" at bounding box center [266, 154] width 124 height 208
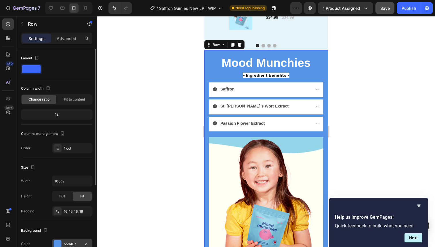
click at [60, 240] on div at bounding box center [57, 243] width 7 height 7
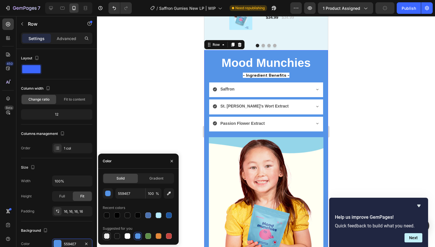
click at [103, 234] on div at bounding box center [107, 236] width 8 height 8
type input "000000"
type input "0"
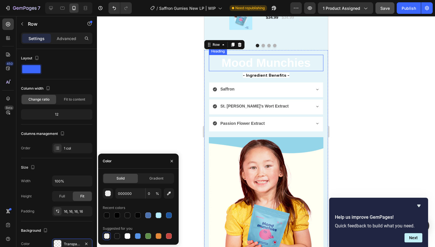
click at [243, 60] on strong "Mood Munchies" at bounding box center [265, 62] width 89 height 13
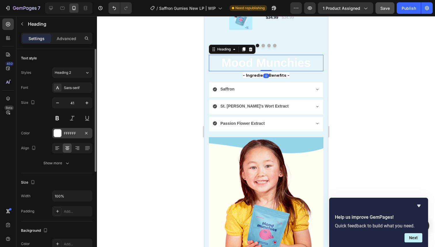
click at [56, 131] on div at bounding box center [57, 132] width 7 height 7
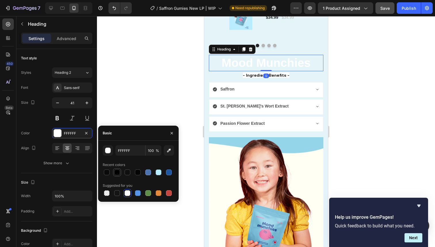
click at [120, 168] on div at bounding box center [117, 172] width 8 height 8
type input "000000"
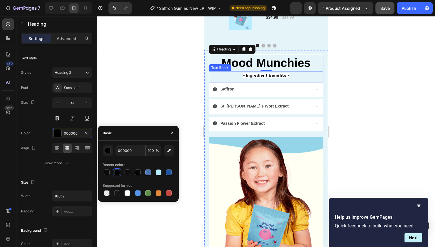
click at [273, 74] on strong "- Ingredient Benefits -" at bounding box center [265, 74] width 47 height 5
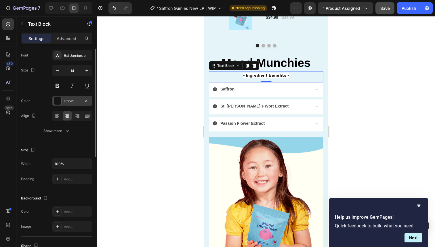
scroll to position [0, 0]
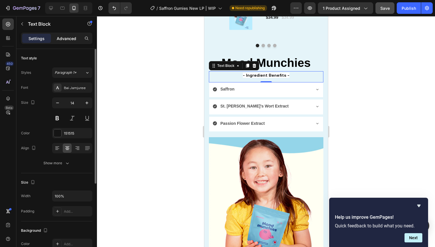
click at [74, 39] on p "Advanced" at bounding box center [67, 38] width 20 height 6
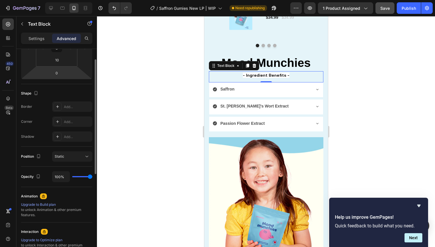
scroll to position [185, 0]
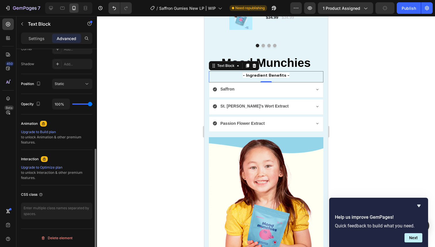
click at [38, 33] on div "Settings Advanced" at bounding box center [56, 39] width 71 height 12
click at [37, 37] on p "Settings" at bounding box center [36, 38] width 16 height 6
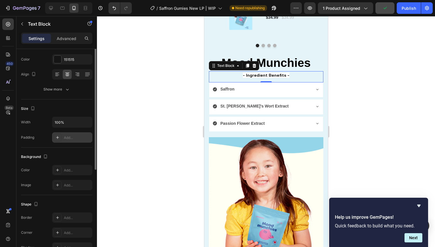
scroll to position [0, 0]
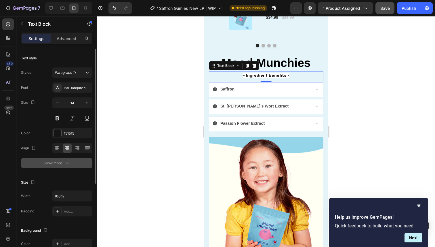
click at [55, 163] on div "Show more" at bounding box center [56, 163] width 27 height 6
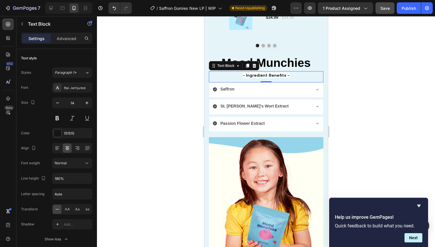
click at [273, 74] on strong "- Ingredient Benefits -" at bounding box center [265, 74] width 47 height 5
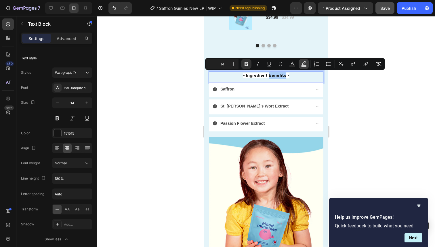
click at [302, 63] on icon "Editor contextual toolbar" at bounding box center [304, 64] width 6 height 6
type input "FFFFFF"
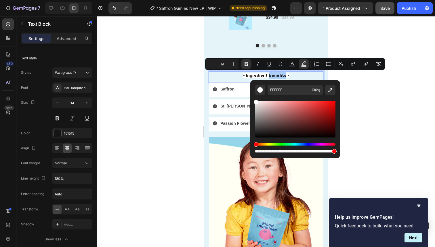
click at [298, 146] on div "Editor contextual toolbar" at bounding box center [295, 147] width 81 height 9
drag, startPoint x: 496, startPoint y: 167, endPoint x: 245, endPoint y: 150, distance: 250.9
type input "0"
click at [227, 143] on img at bounding box center [266, 195] width 114 height 116
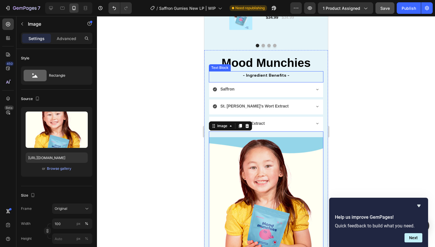
click at [273, 73] on strong "- Ingredient Benefits -" at bounding box center [265, 74] width 47 height 5
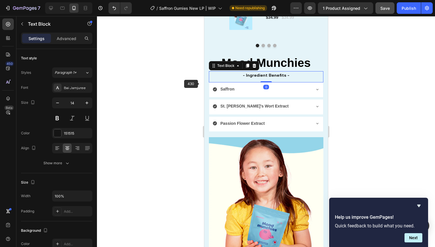
click at [157, 91] on div at bounding box center [266, 131] width 338 height 230
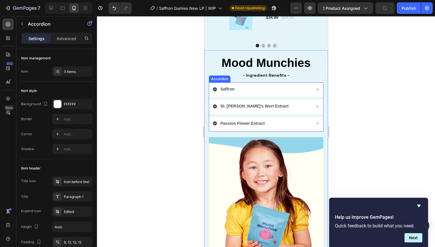
click at [256, 101] on div "St. [PERSON_NAME]'s Wort Extract" at bounding box center [266, 106] width 114 height 15
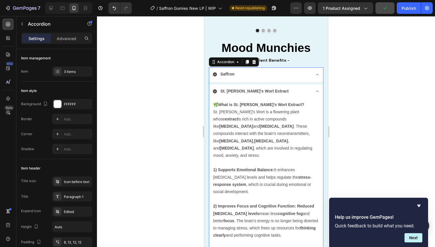
scroll to position [1406, 0]
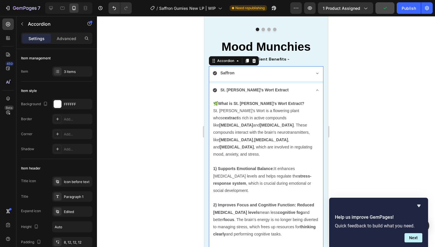
click at [261, 84] on div "St. [PERSON_NAME]'s Wort Extract" at bounding box center [266, 90] width 114 height 15
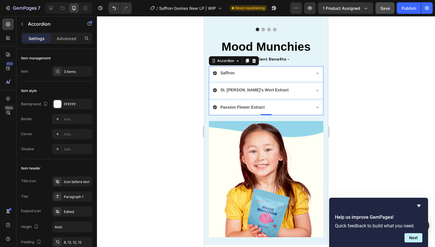
click at [272, 87] on div "St. [PERSON_NAME]'s Wort Extract" at bounding box center [261, 89] width 98 height 9
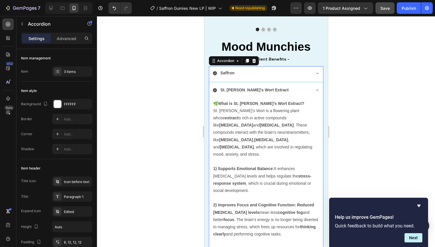
scroll to position [1424, 0]
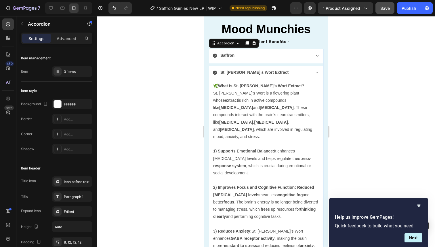
click at [276, 73] on div "St. [PERSON_NAME]'s Wort Extract" at bounding box center [261, 72] width 98 height 9
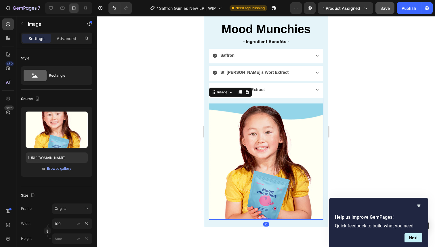
click at [271, 128] on img at bounding box center [266, 161] width 114 height 116
click at [248, 92] on icon at bounding box center [247, 92] width 4 height 4
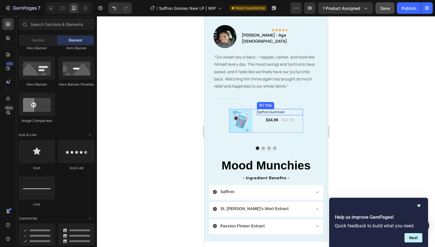
scroll to position [1287, 0]
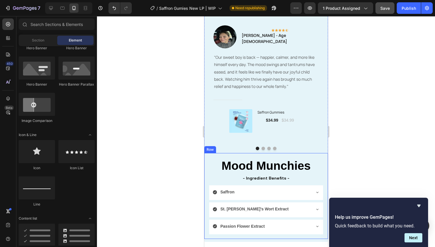
click at [225, 153] on div "Mood Munchies Heading - Ingredient Benefits - Text Block [GEOGRAPHIC_DATA] St. …" at bounding box center [266, 196] width 124 height 86
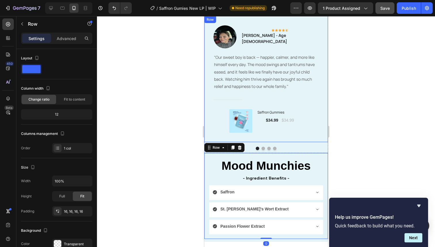
click at [210, 109] on div "Image Icon Icon Icon Icon Icon Row [PERSON_NAME] - Age [DEMOGRAPHIC_DATA] Text …" at bounding box center [266, 78] width 124 height 125
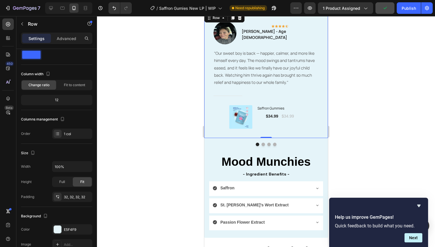
scroll to position [1292, 0]
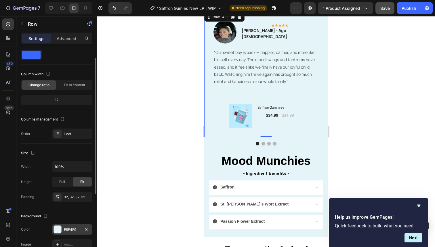
click at [59, 231] on div at bounding box center [57, 228] width 7 height 7
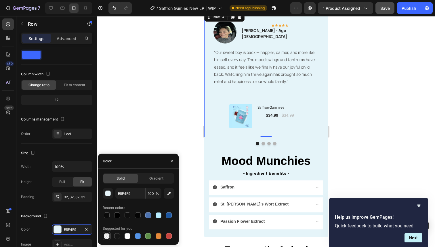
click at [106, 238] on div at bounding box center [106, 235] width 7 height 7
type input "000000"
type input "0"
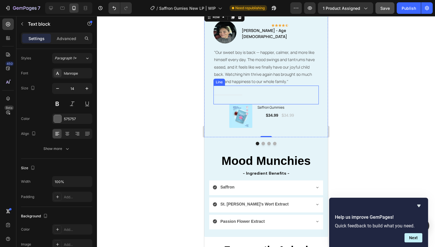
click at [224, 85] on div ""Our sweet boy is back — happier, calmer, and more like himself every day. The …" at bounding box center [265, 66] width 105 height 37
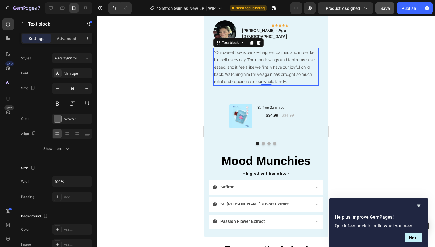
scroll to position [0, 0]
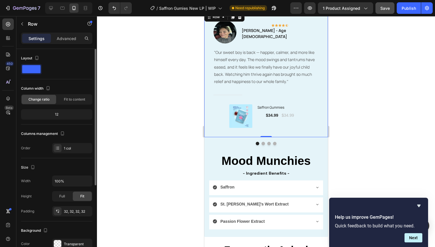
click at [207, 107] on div "Image Icon Icon Icon Icon Icon Row [PERSON_NAME] - Age [DEMOGRAPHIC_DATA] Text …" at bounding box center [266, 73] width 124 height 125
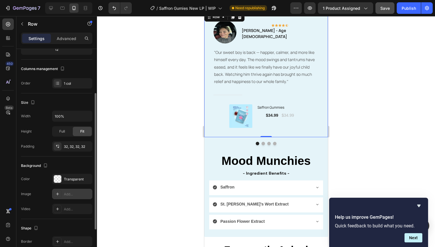
scroll to position [71, 0]
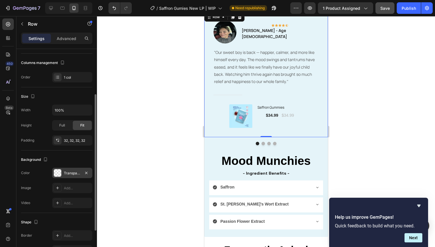
click at [69, 174] on div "Transparent" at bounding box center [72, 172] width 17 height 5
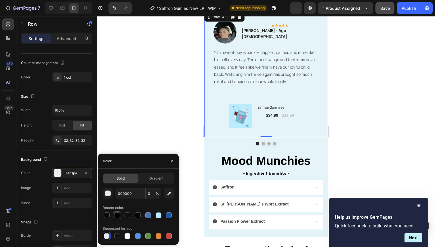
click at [121, 213] on div at bounding box center [117, 215] width 8 height 8
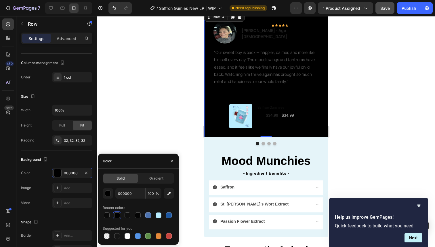
click at [119, 213] on div at bounding box center [117, 215] width 6 height 6
click at [108, 237] on div at bounding box center [107, 236] width 6 height 6
type input "0"
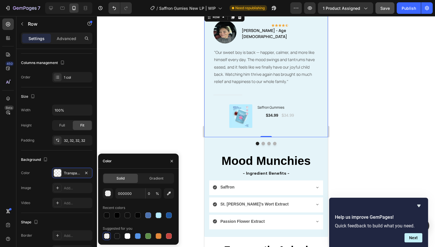
click at [154, 103] on div at bounding box center [266, 131] width 338 height 230
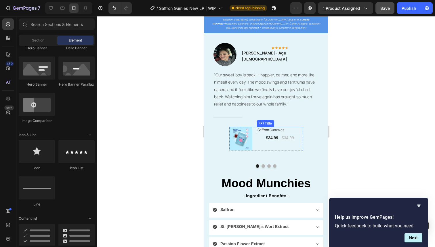
scroll to position [1266, 0]
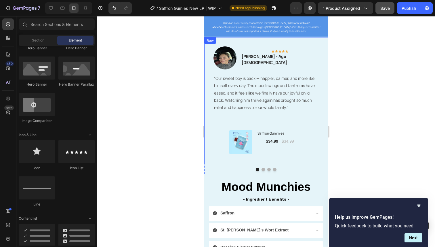
click at [215, 53] on div "Image Icon Icon Icon Icon Icon Row [PERSON_NAME] - Age [DEMOGRAPHIC_DATA] Text …" at bounding box center [265, 99] width 105 height 107
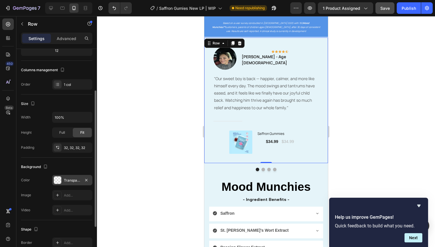
scroll to position [64, 0]
click at [76, 179] on div "Transparent" at bounding box center [72, 179] width 17 height 5
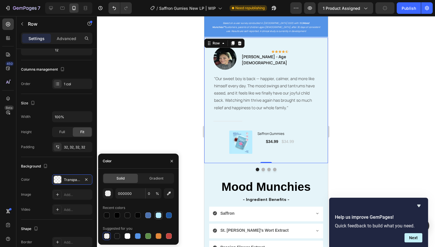
click at [158, 213] on div at bounding box center [159, 215] width 6 height 6
type input "B8ECFF"
type input "100"
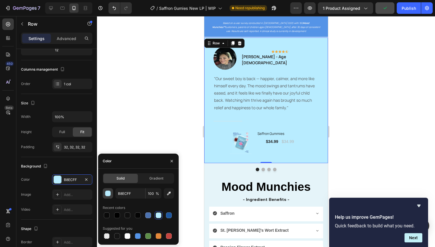
click at [108, 191] on div "button" at bounding box center [108, 193] width 6 height 6
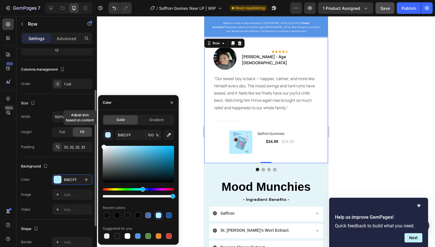
drag, startPoint x: 117, startPoint y: 157, endPoint x: 89, endPoint y: 134, distance: 37.2
click at [89, 134] on div "450 Beta Sections(17) Elements(84) Section Element Hero Section Product Detail …" at bounding box center [48, 131] width 97 height 230
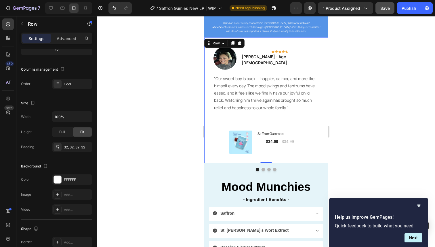
click at [117, 65] on div at bounding box center [266, 131] width 338 height 230
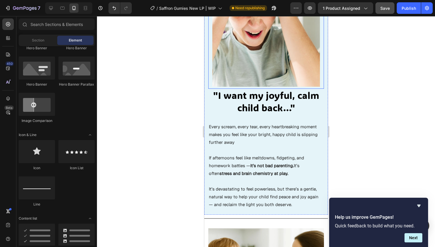
scroll to position [578, 0]
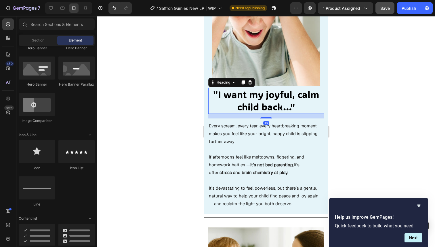
click at [209, 111] on h2 ""I want my joyful, calm child back…"" at bounding box center [266, 101] width 116 height 26
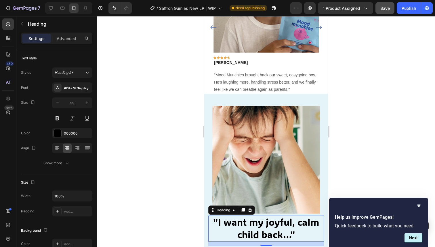
scroll to position [448, 0]
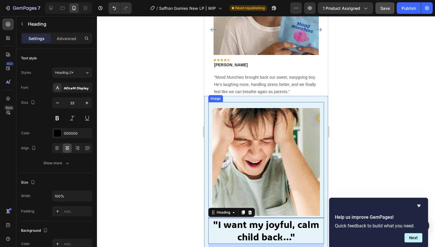
click at [210, 101] on div "Image "I want my joyful, calm child back…" Heading 16 Every scream, every tear,…" at bounding box center [266, 219] width 124 height 247
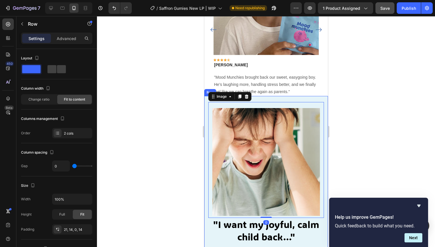
click at [204, 101] on div "Image 0 "I want my joyful, calm child back…" Heading Every scream, every tear, …" at bounding box center [266, 219] width 124 height 247
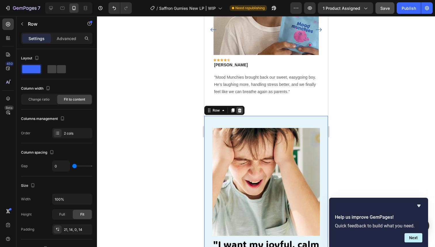
click at [236, 107] on div at bounding box center [239, 110] width 7 height 7
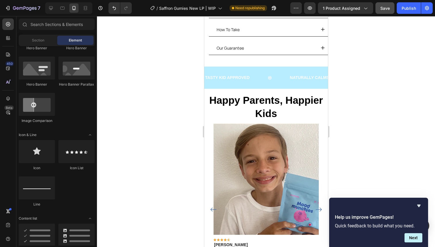
scroll to position [270, 0]
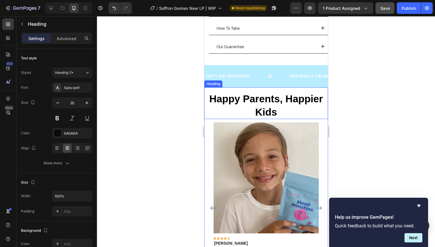
click at [270, 110] on h2 "Happy Parents, Happier Kids" at bounding box center [266, 104] width 124 height 27
click at [362, 83] on div at bounding box center [266, 131] width 338 height 230
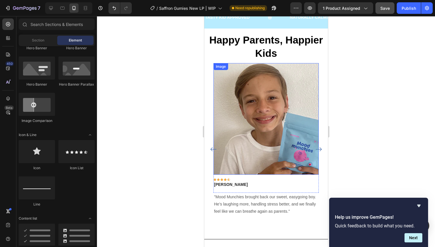
scroll to position [330, 0]
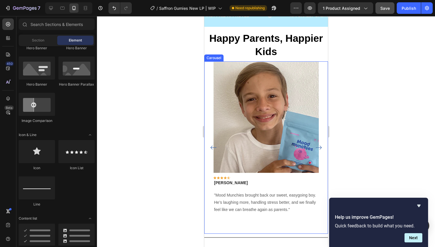
click at [213, 144] on icon "Carousel Back Arrow" at bounding box center [213, 147] width 7 height 7
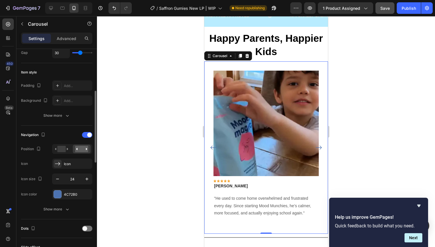
scroll to position [126, 0]
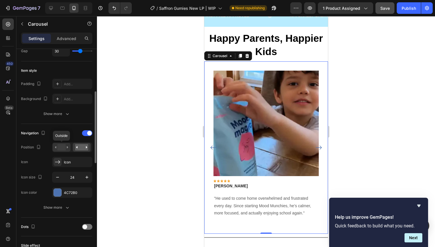
click at [58, 148] on rect at bounding box center [61, 147] width 8 height 6
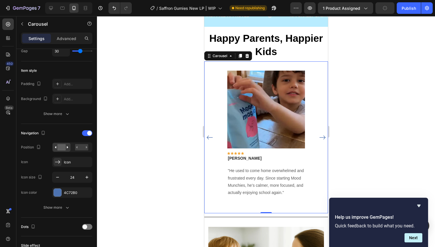
click at [357, 96] on div at bounding box center [266, 131] width 338 height 230
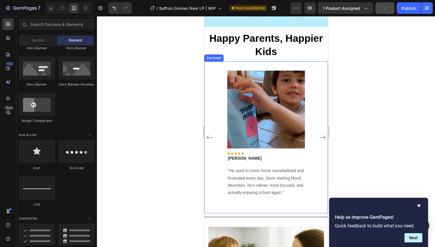
click at [321, 134] on icon "Carousel Next Arrow" at bounding box center [322, 137] width 7 height 7
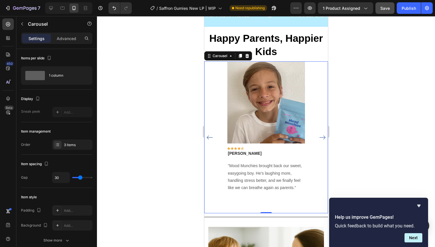
click at [216, 147] on div "Image Icon Icon Icon Icon Icon Row [PERSON_NAME] Text block Row "Mood Munchies …" at bounding box center [266, 137] width 124 height 152
click at [221, 146] on div "Image Icon Icon Icon Icon Icon Row [PERSON_NAME] Text block Row "Mood Munchies …" at bounding box center [266, 126] width 96 height 130
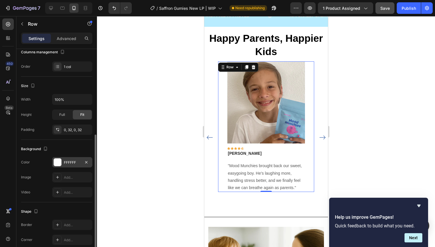
scroll to position [122, 0]
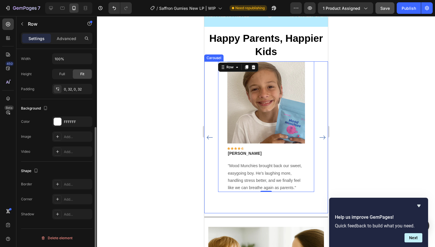
click at [212, 173] on div "Image Icon Icon Icon Icon Icon Row [PERSON_NAME] Text block Row "Mood Munchies …" at bounding box center [266, 137] width 124 height 152
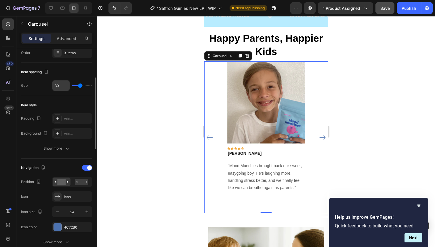
scroll to position [93, 0]
click at [77, 180] on icon at bounding box center [76, 180] width 1 height 2
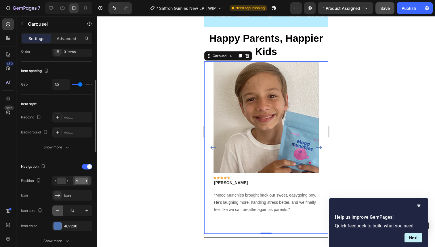
click at [59, 212] on icon "button" at bounding box center [58, 210] width 6 height 6
click at [89, 211] on icon "button" at bounding box center [87, 210] width 6 height 6
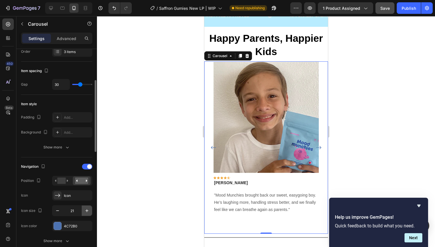
click at [89, 211] on icon "button" at bounding box center [87, 210] width 6 height 6
type input "25"
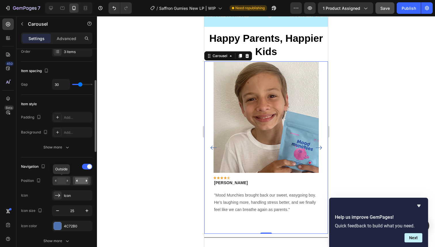
click at [64, 181] on rect at bounding box center [61, 180] width 8 height 6
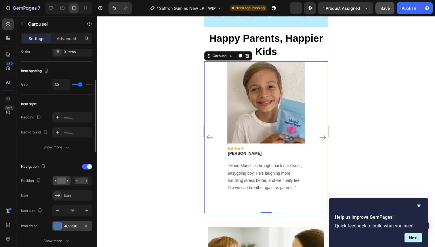
click at [66, 227] on div "4C72B0" at bounding box center [72, 225] width 17 height 5
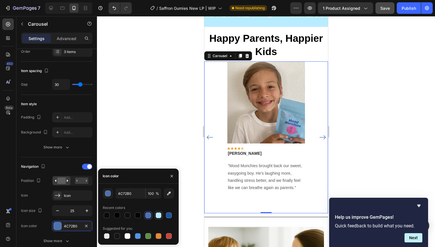
click at [162, 215] on div at bounding box center [158, 214] width 7 height 7
type input "B8ECFF"
click at [165, 135] on div at bounding box center [266, 131] width 338 height 230
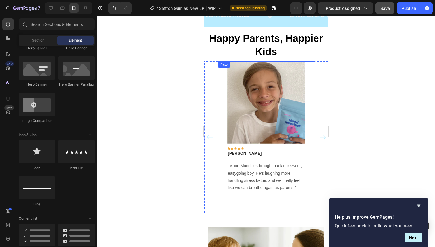
click at [236, 140] on img at bounding box center [266, 102] width 78 height 82
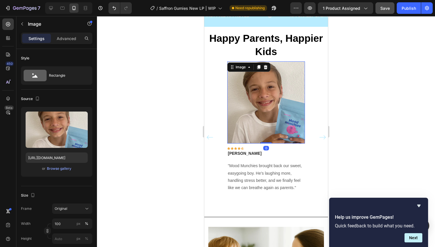
click at [212, 142] on div "Image 0 Icon Icon Icon Icon Icon Row [PERSON_NAME] Text block Row "Mood Munchie…" at bounding box center [266, 137] width 124 height 152
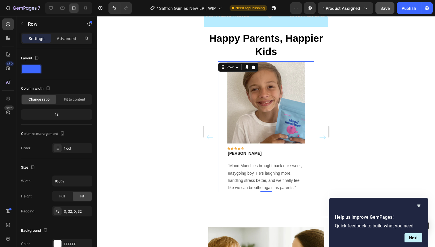
click at [223, 156] on div "Image Icon Icon Icon Icon Icon Row [PERSON_NAME] Text block Row "Mood Munchies …" at bounding box center [266, 126] width 96 height 130
click at [234, 156] on p "[PERSON_NAME]" at bounding box center [266, 153] width 77 height 6
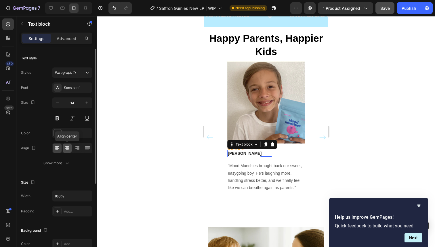
click at [68, 149] on icon at bounding box center [67, 148] width 6 height 6
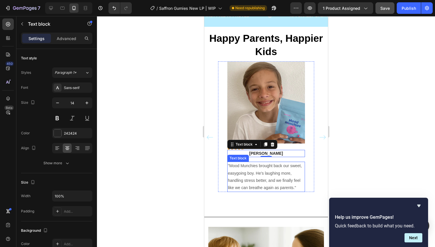
click at [261, 177] on p ""Mood Munchies brought back our sweet, easygoing boy. He’s laughing more, handl…" at bounding box center [266, 176] width 77 height 29
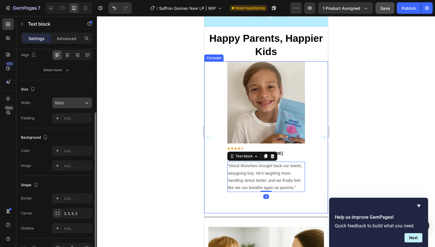
scroll to position [127, 0]
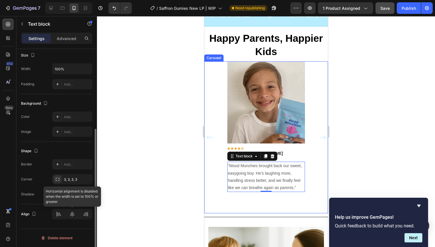
click at [70, 209] on div at bounding box center [72, 214] width 40 height 10
drag, startPoint x: 72, startPoint y: 215, endPoint x: 72, endPoint y: 181, distance: 34.2
click at [72, 204] on div "Align" at bounding box center [56, 214] width 71 height 20
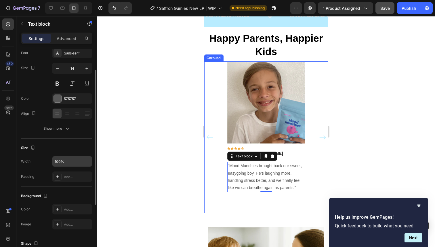
scroll to position [34, 0]
click at [69, 157] on input "100%" at bounding box center [72, 161] width 40 height 10
click at [78, 161] on input "100%" at bounding box center [72, 161] width 40 height 10
click at [68, 113] on icon at bounding box center [67, 114] width 6 height 6
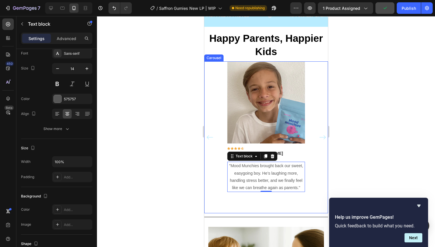
click at [161, 166] on div at bounding box center [266, 131] width 338 height 230
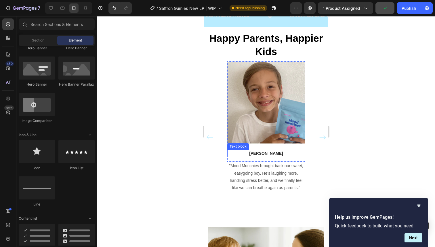
click at [234, 146] on div "Text block" at bounding box center [237, 146] width 19 height 5
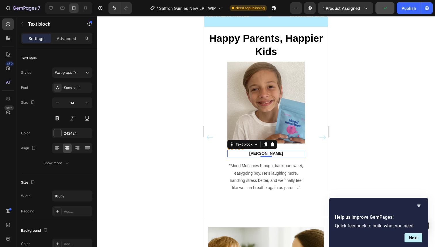
click at [230, 154] on p "[PERSON_NAME]" at bounding box center [266, 153] width 77 height 6
click at [234, 147] on icon at bounding box center [235, 148] width 3 height 3
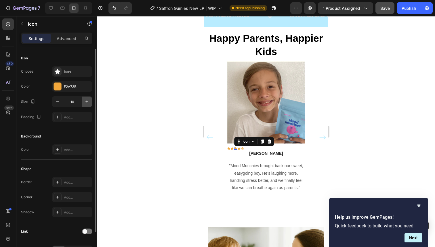
scroll to position [37, 0]
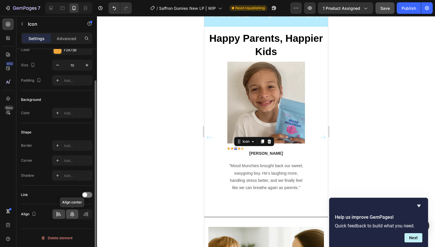
click at [74, 215] on icon at bounding box center [72, 214] width 6 height 6
click at [73, 215] on icon at bounding box center [72, 214] width 6 height 6
click at [65, 214] on div at bounding box center [59, 213] width 12 height 9
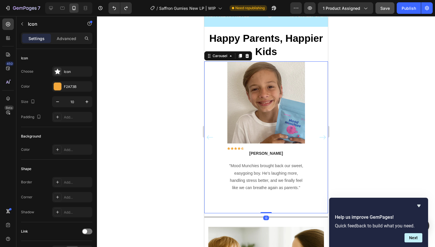
click at [270, 198] on div "Image Icon Icon Icon Icon Icon Row [PERSON_NAME] Text block Row "Mood Munchies …" at bounding box center [266, 137] width 96 height 152
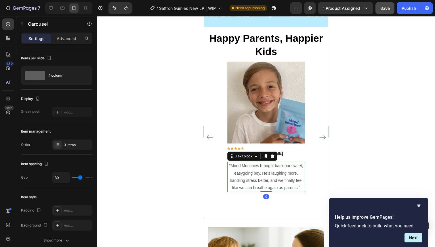
click at [265, 178] on p ""Mood Munchies brought back our sweet, easygoing boy. He’s laughing more, handl…" at bounding box center [266, 176] width 77 height 29
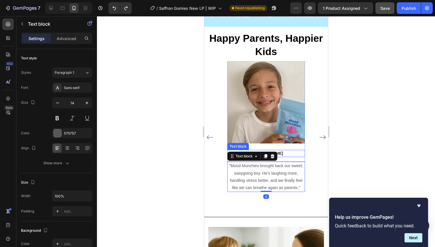
click at [292, 153] on p "[PERSON_NAME]" at bounding box center [266, 153] width 77 height 6
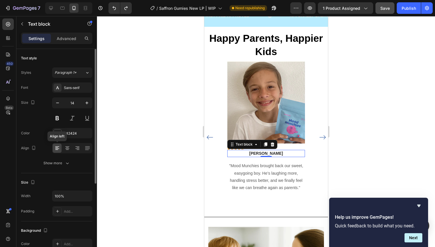
click at [56, 148] on icon at bounding box center [57, 148] width 6 height 6
click at [66, 148] on icon at bounding box center [67, 148] width 4 height 1
click at [59, 148] on icon at bounding box center [57, 148] width 4 height 1
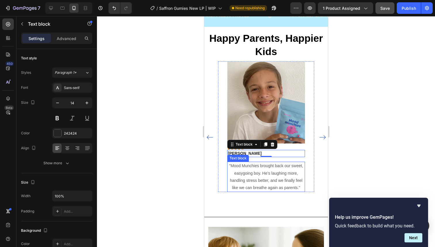
click at [250, 177] on p ""Mood Munchies brought back our sweet, easygoing boy. He’s laughing more, handl…" at bounding box center [266, 176] width 77 height 29
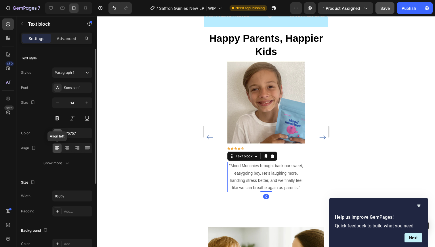
click at [56, 148] on icon at bounding box center [57, 148] width 4 height 1
click at [72, 148] on div "Align center" at bounding box center [72, 148] width 40 height 10
click at [69, 148] on icon at bounding box center [67, 148] width 4 height 1
click at [61, 148] on div at bounding box center [57, 147] width 9 height 9
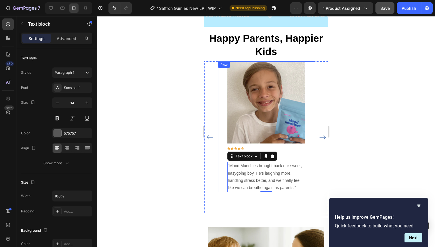
click at [217, 186] on div "Image Icon Icon Icon Icon Icon Row [PERSON_NAME] Text block Row "Mood Munchies …" at bounding box center [266, 137] width 124 height 152
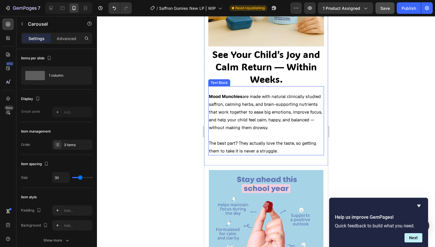
scroll to position [612, 0]
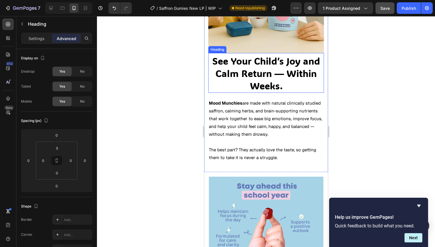
click at [275, 82] on h2 "See Your Child’s Joy and Calm Return — Within Weeks." at bounding box center [266, 73] width 116 height 38
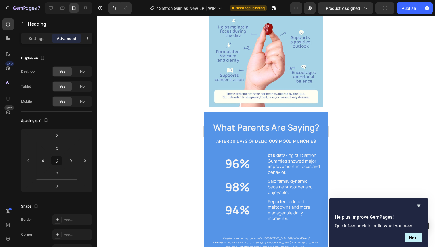
scroll to position [827, 0]
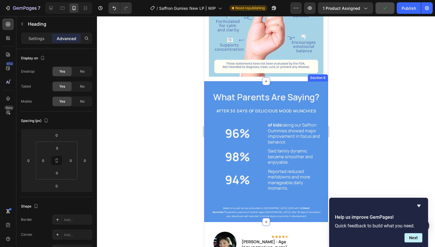
click at [260, 83] on div "What Parents Are Saying? Heading AFTER 30 DAYS OF DELICIOUS mood MUNCHies Headi…" at bounding box center [266, 151] width 124 height 140
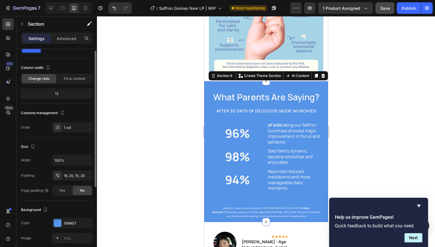
scroll to position [22, 0]
click at [61, 222] on div at bounding box center [57, 221] width 7 height 7
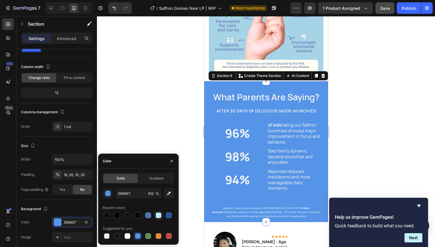
click at [159, 216] on div at bounding box center [159, 215] width 6 height 6
type input "B8ECFF"
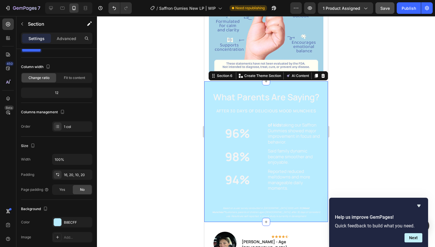
click at [153, 122] on div at bounding box center [266, 131] width 338 height 230
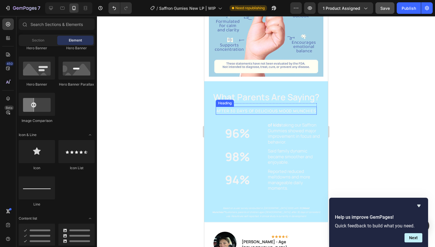
click at [251, 104] on div "AFTER 30 DAYS OF DELICIOUS mood MUNCHies Heading" at bounding box center [265, 109] width 101 height 12
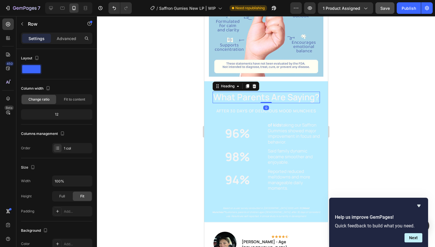
click at [269, 96] on span "What Parents Are Saying?" at bounding box center [266, 97] width 106 height 12
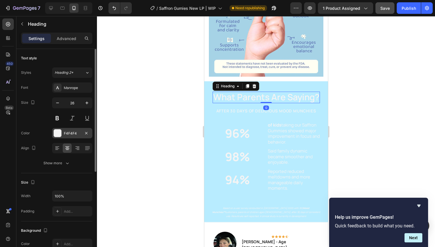
click at [60, 134] on div at bounding box center [57, 132] width 7 height 7
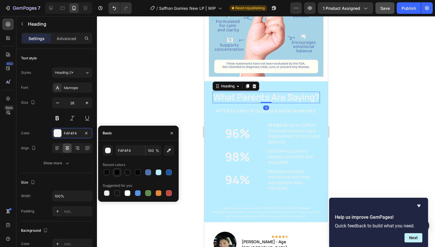
click at [120, 172] on div at bounding box center [117, 172] width 7 height 7
type input "000000"
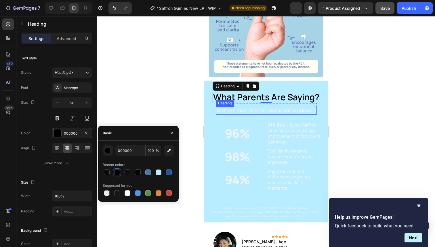
click at [237, 112] on span "AFTER 30 DAYS OF DELICIOUS mood MUNCHies" at bounding box center [266, 110] width 100 height 5
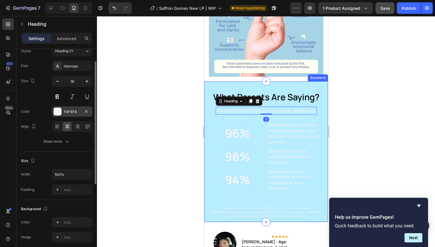
click at [55, 113] on div at bounding box center [57, 111] width 7 height 7
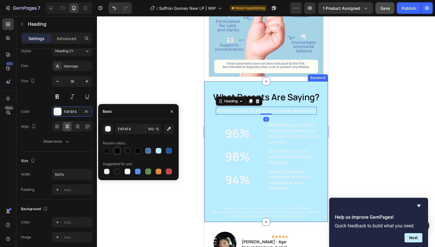
click at [117, 154] on div at bounding box center [117, 150] width 8 height 8
type input "000000"
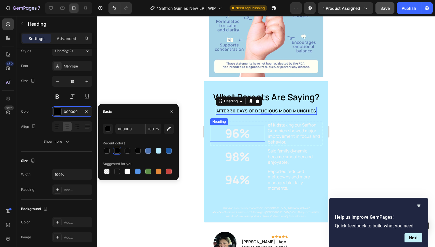
click at [241, 131] on strong "96%" at bounding box center [237, 133] width 25 height 16
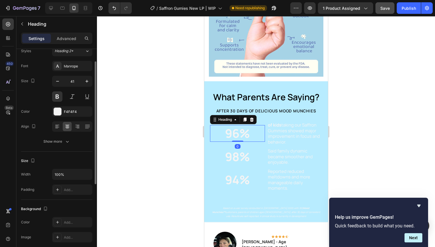
click at [66, 118] on div "Font Manrope Size 41 Color F4F4F4 Align Show more" at bounding box center [56, 104] width 71 height 86
click at [66, 116] on div "F4F4F4" at bounding box center [72, 111] width 40 height 10
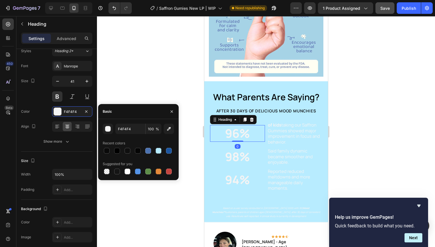
click at [115, 146] on div "Recent colors" at bounding box center [138, 142] width 71 height 9
click at [115, 152] on div at bounding box center [117, 151] width 6 height 6
type input "000000"
click at [297, 132] on h2 "of kids taking our Saffron Gummies showed major improvement in focus and behavi…" at bounding box center [294, 133] width 55 height 24
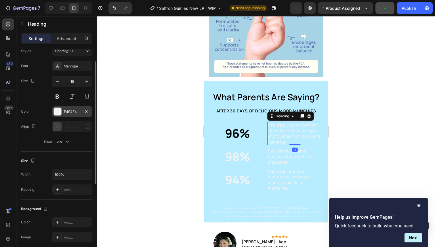
click at [66, 111] on div "F4F4F4" at bounding box center [72, 111] width 17 height 5
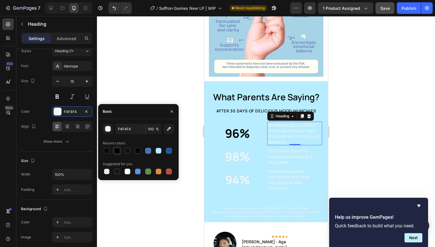
click at [119, 152] on div at bounding box center [117, 151] width 6 height 6
type input "000000"
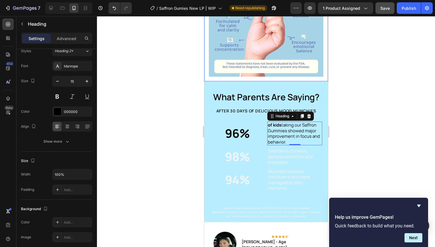
click at [169, 70] on div at bounding box center [266, 131] width 338 height 230
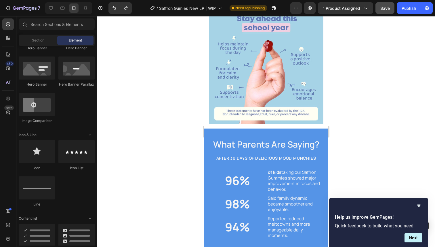
scroll to position [856, 0]
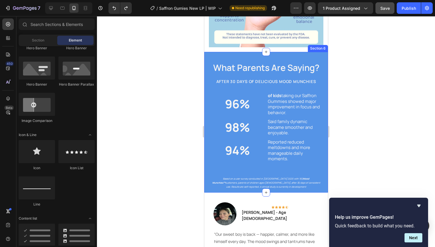
click at [217, 52] on div "What Parents Are Saying? Heading AFTER 30 DAYS OF DELICIOUS mood MUNCHies Headi…" at bounding box center [266, 122] width 124 height 140
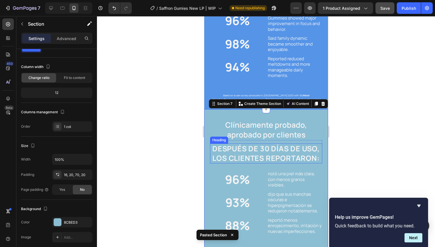
scroll to position [924, 0]
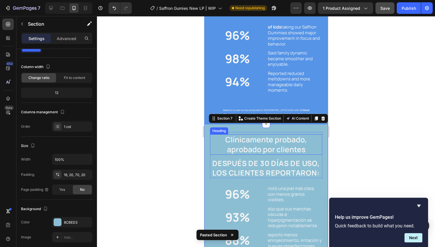
click at [210, 130] on div "Heading" at bounding box center [219, 130] width 18 height 7
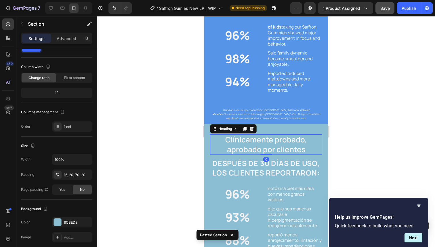
scroll to position [0, 0]
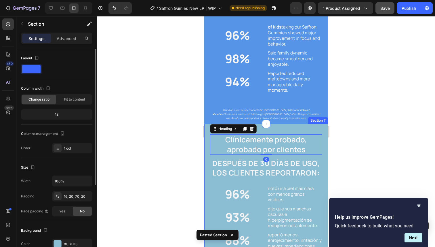
click at [204, 128] on div "Clínicamente probado, aprobado por clientes Heading 0 DESPUÉS DE 30 [PERSON_NAM…" at bounding box center [266, 212] width 124 height 177
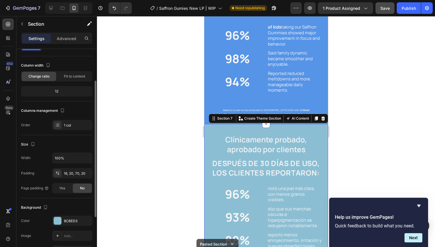
scroll to position [34, 0]
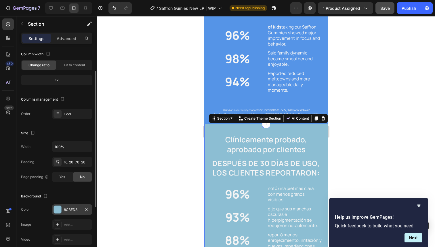
click at [70, 204] on div "8CBED3" at bounding box center [72, 209] width 40 height 10
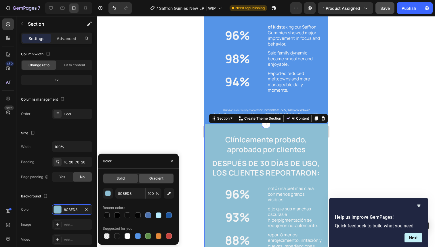
click at [152, 179] on span "Gradient" at bounding box center [156, 177] width 14 height 5
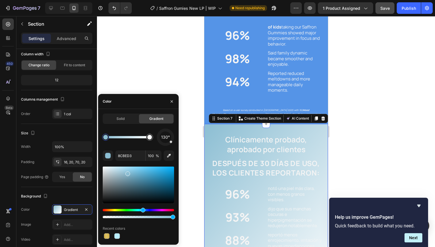
click at [154, 62] on div at bounding box center [266, 131] width 338 height 230
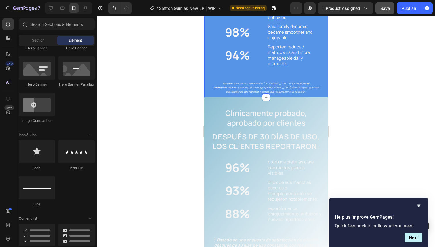
scroll to position [946, 0]
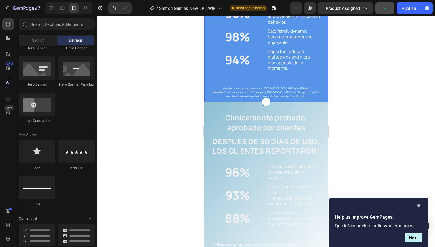
click at [218, 71] on div "What Parents Are Saying? Heading AFTER 30 DAYS OF DELICIOUS mood MUNCHies Headi…" at bounding box center [266, 32] width 112 height 133
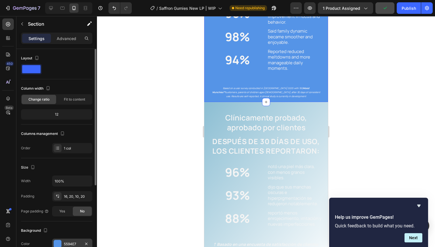
click at [69, 242] on div "5594E7" at bounding box center [72, 243] width 17 height 5
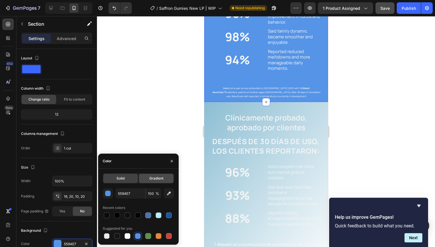
click at [147, 177] on div "Gradient" at bounding box center [156, 177] width 35 height 9
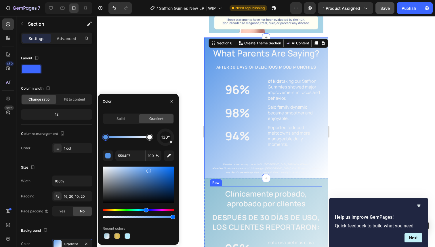
scroll to position [870, 0]
